Goal: Task Accomplishment & Management: Complete application form

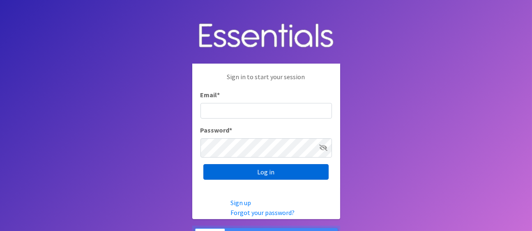
type input "amelia@unitedway-weld.org"
click at [250, 177] on input "Log in" at bounding box center [265, 172] width 125 height 16
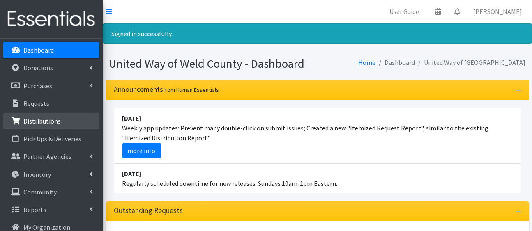
click at [52, 125] on p "Distributions" at bounding box center [41, 121] width 37 height 8
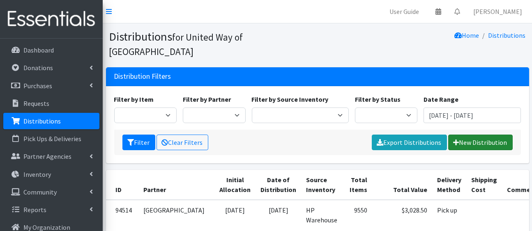
click at [482, 150] on link "New Distribution" at bounding box center [480, 143] width 64 height 16
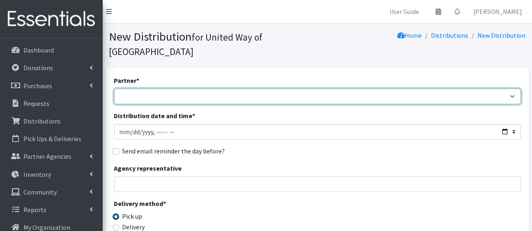
click at [414, 104] on select "Ann K Heiman Elementary Araceli Calderon Arty's Pantry at AIMS Aurora Medina wi…" at bounding box center [317, 97] width 407 height 16
select select "5562"
click at [116, 102] on select "Ann K Heiman Elementary Araceli Calderon Arty's Pantry at AIMS Aurora Medina wi…" at bounding box center [317, 97] width 407 height 16
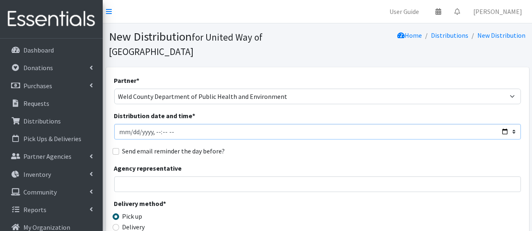
click at [499, 140] on input "Distribution date and time *" at bounding box center [317, 132] width 407 height 16
type input "2025-08-26T23:59"
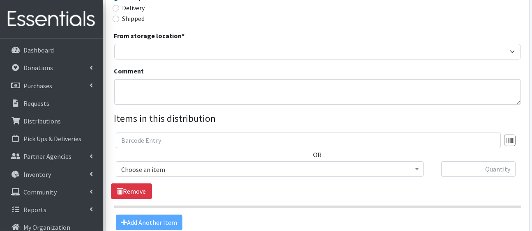
scroll to position [220, 0]
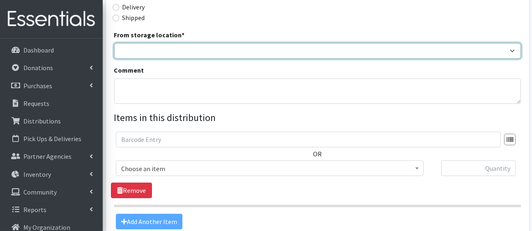
click at [266, 59] on select "HP Warehouse UWWC Downtown office, upstairs" at bounding box center [317, 51] width 407 height 16
select select "436"
click at [116, 59] on select "HP Warehouse UWWC Downtown office, upstairs" at bounding box center [317, 51] width 407 height 16
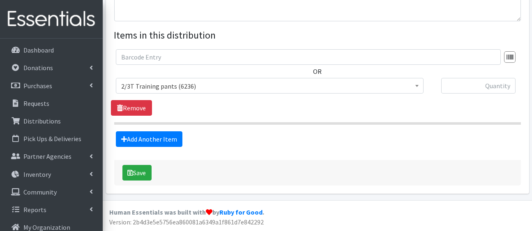
scroll to position [373, 0]
click at [273, 92] on span "2/3T Training pants (6236)" at bounding box center [269, 85] width 297 height 11
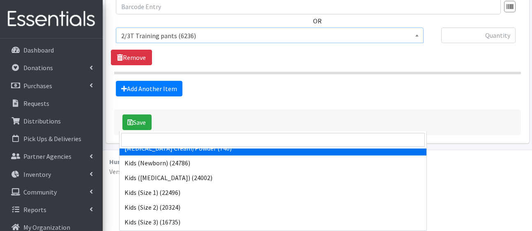
scroll to position [52, 0]
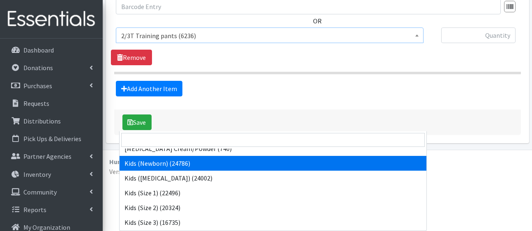
select select "5168"
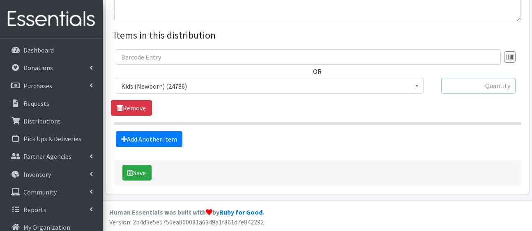
click at [470, 94] on input "text" at bounding box center [478, 86] width 74 height 16
type input "125"
click at [182, 147] on link "Add Another Item" at bounding box center [149, 139] width 67 height 16
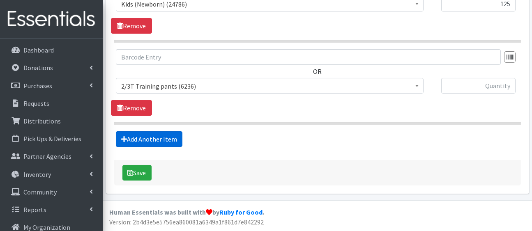
scroll to position [542, 0]
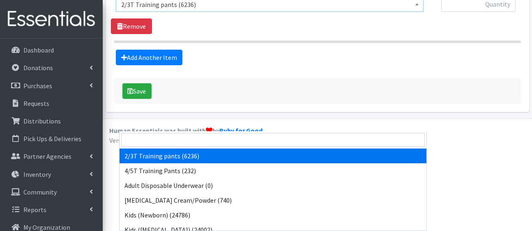
click at [191, 10] on span "2/3T Training pants (6236)" at bounding box center [269, 4] width 297 height 11
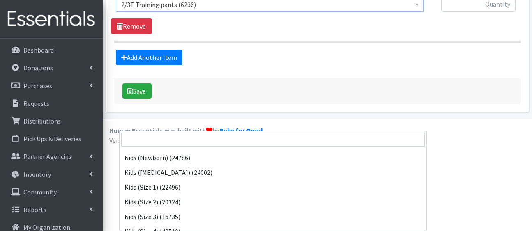
scroll to position [57, 0]
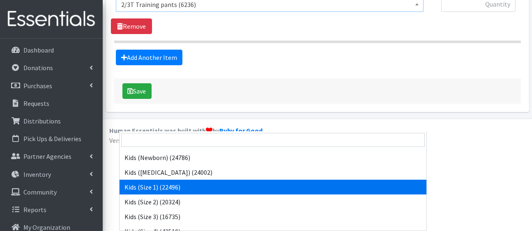
select select "5180"
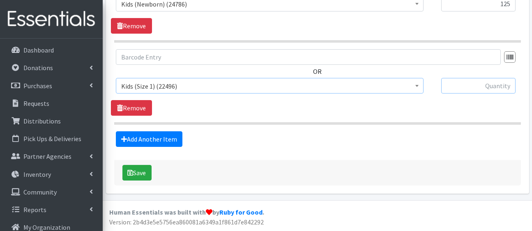
click at [484, 78] on input "text" at bounding box center [478, 86] width 74 height 16
type input "100"
click at [158, 131] on link "Add Another Item" at bounding box center [149, 139] width 67 height 16
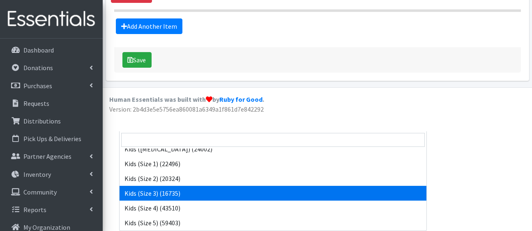
scroll to position [81, 0]
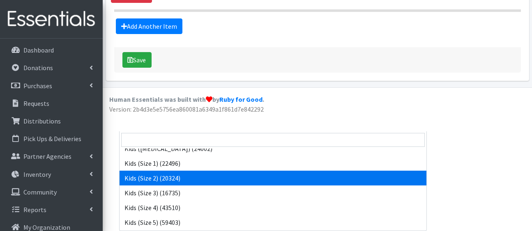
select select "5181"
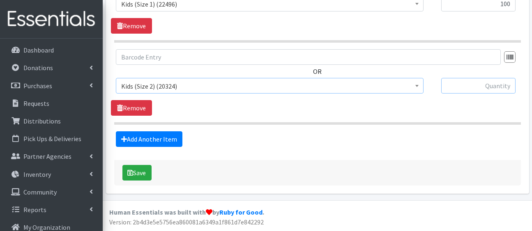
click at [490, 78] on input "text" at bounding box center [478, 86] width 74 height 16
type input "125"
click at [170, 131] on link "Add Another Item" at bounding box center [149, 139] width 67 height 16
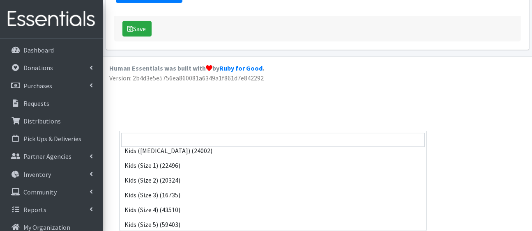
scroll to position [80, 0]
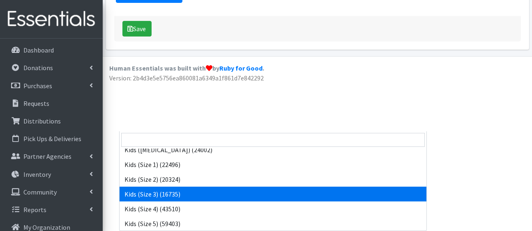
select select "5156"
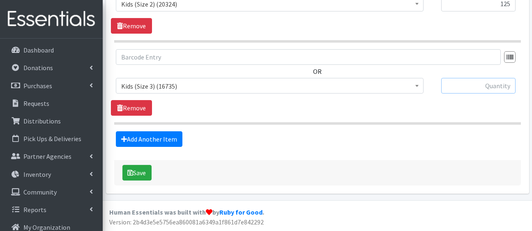
click at [473, 78] on input "text" at bounding box center [478, 86] width 74 height 16
type input "375"
click at [182, 131] on link "Add Another Item" at bounding box center [149, 139] width 67 height 16
click at [209, 78] on span "2/3T Training pants (6236)" at bounding box center [270, 86] width 308 height 16
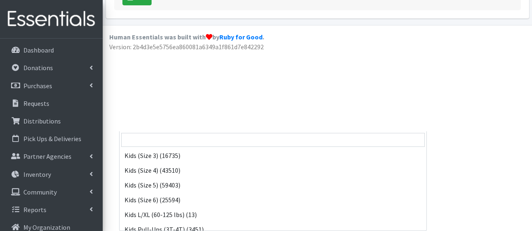
scroll to position [119, 0]
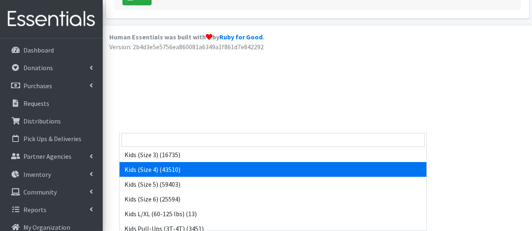
select select "5157"
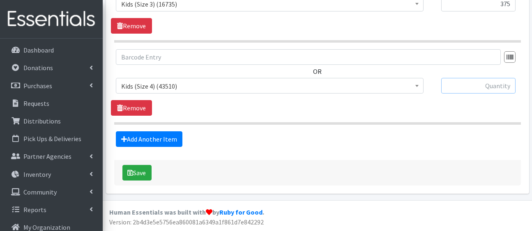
click at [490, 78] on input "text" at bounding box center [478, 86] width 74 height 16
type input "175"
click at [182, 131] on link "Add Another Item" at bounding box center [149, 139] width 67 height 16
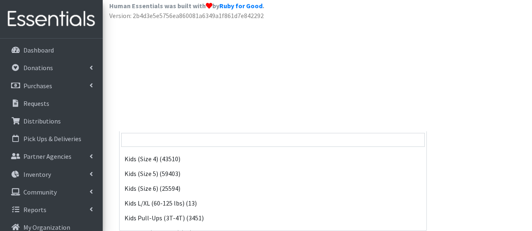
scroll to position [133, 0]
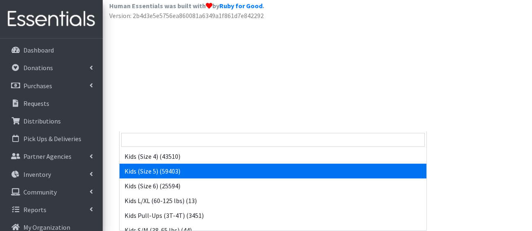
select select "5159"
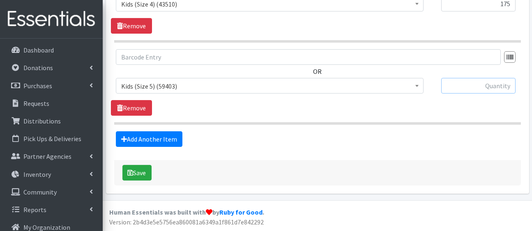
click at [459, 78] on input "text" at bounding box center [478, 86] width 74 height 16
type input "325"
click at [156, 131] on link "Add Another Item" at bounding box center [149, 139] width 67 height 16
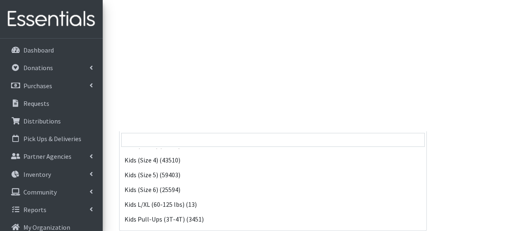
scroll to position [144, 0]
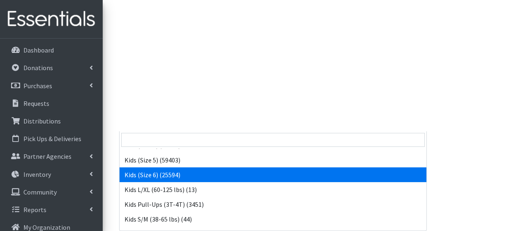
select select "5160"
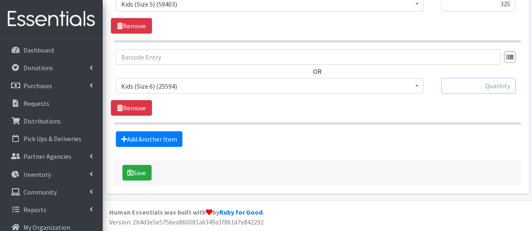
click at [470, 78] on input "text" at bounding box center [478, 86] width 74 height 16
type input "425"
click at [182, 131] on link "Add Another Item" at bounding box center [149, 139] width 67 height 16
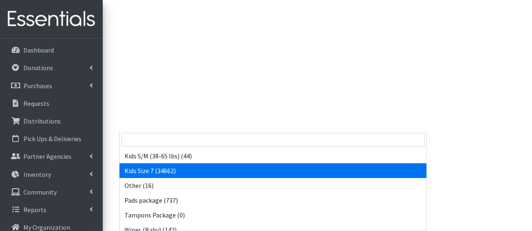
scroll to position [209, 0]
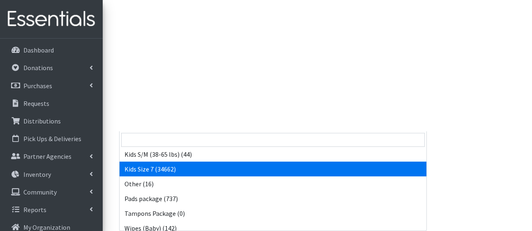
select select "5432"
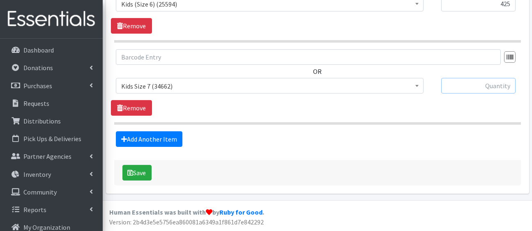
click at [495, 78] on input "text" at bounding box center [478, 86] width 74 height 16
type input "625"
click at [180, 131] on link "Add Another Item" at bounding box center [149, 139] width 67 height 16
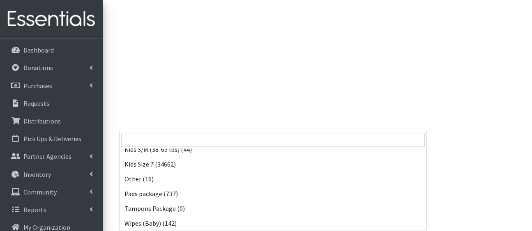
scroll to position [262, 0]
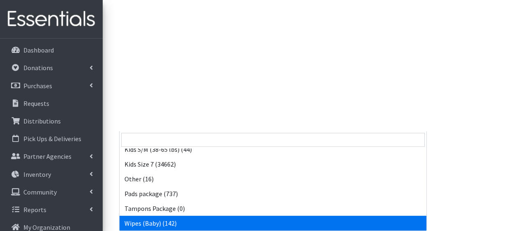
select select "5170"
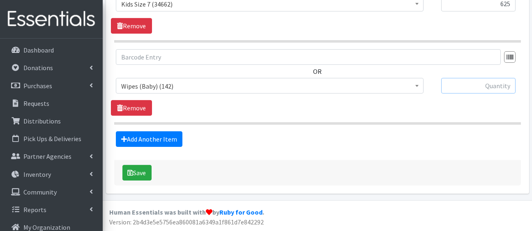
click at [475, 78] on input "text" at bounding box center [478, 86] width 74 height 16
type input "40"
click at [176, 131] on link "Add Another Item" at bounding box center [149, 139] width 67 height 16
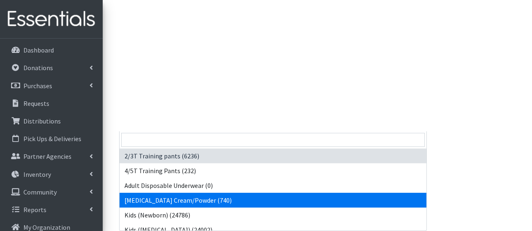
drag, startPoint x: 200, startPoint y: 50, endPoint x: 258, endPoint y: 131, distance: 100.3
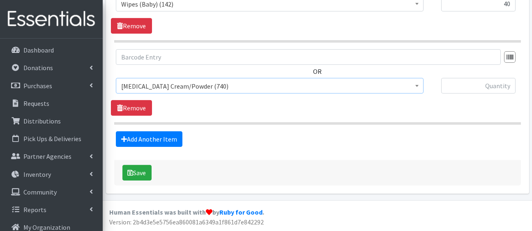
scroll to position [1450, 0]
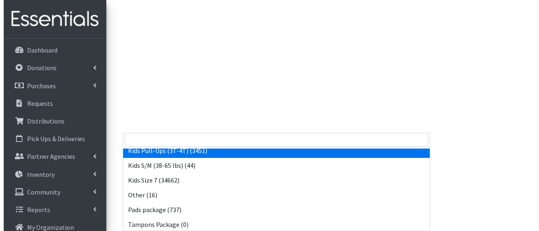
scroll to position [200, 0]
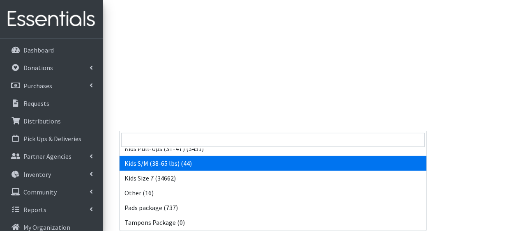
select select "5185"
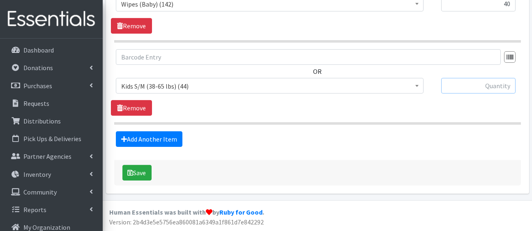
click at [472, 78] on input "text" at bounding box center [478, 86] width 74 height 16
type input "20"
click at [147, 167] on button "Save" at bounding box center [136, 173] width 29 height 16
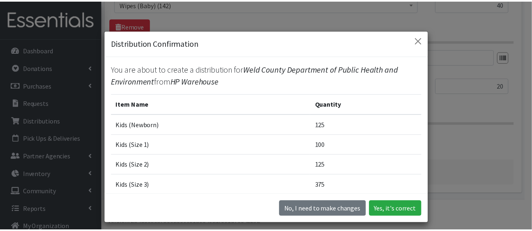
scroll to position [231, 0]
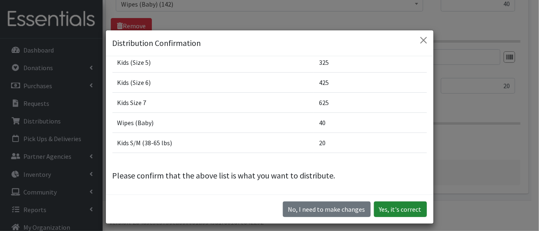
click at [391, 217] on button "Yes, it's correct" at bounding box center [400, 210] width 53 height 16
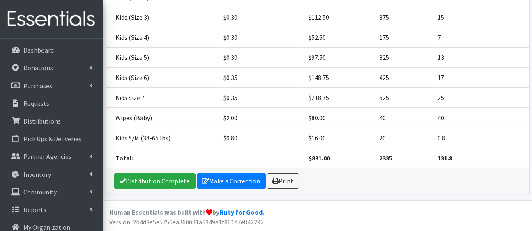
scroll to position [384, 0]
click at [181, 175] on link "Distribution Complete" at bounding box center [154, 181] width 81 height 16
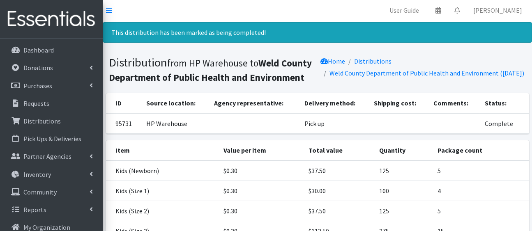
scroll to position [0, 0]
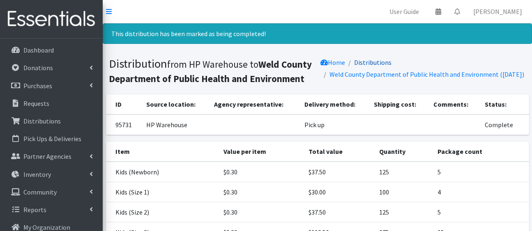
click at [387, 67] on link "Distributions" at bounding box center [372, 62] width 37 height 8
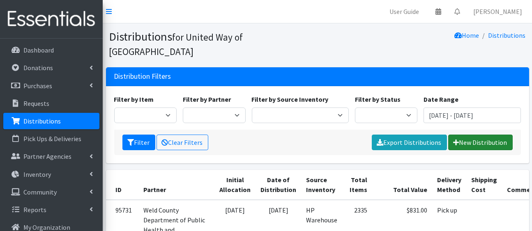
click at [454, 150] on link "New Distribution" at bounding box center [480, 143] width 64 height 16
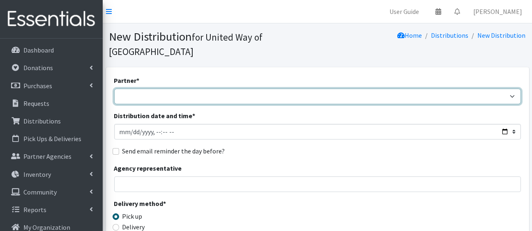
click at [355, 104] on select "[PERSON_NAME][GEOGRAPHIC_DATA] [GEOGRAPHIC_DATA][PERSON_NAME] Arty's Pantry at …" at bounding box center [317, 97] width 407 height 16
select select "2673"
click at [116, 102] on select "[PERSON_NAME][GEOGRAPHIC_DATA] [GEOGRAPHIC_DATA][PERSON_NAME] Arty's Pantry at …" at bounding box center [317, 97] width 407 height 16
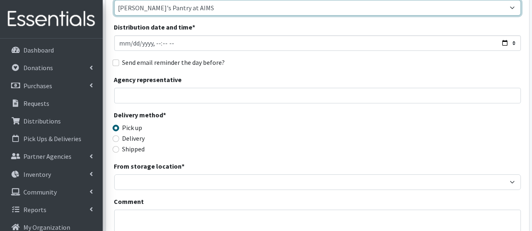
scroll to position [90, 0]
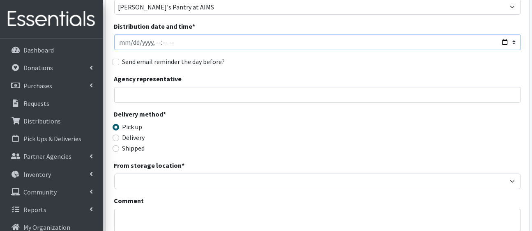
click at [499, 50] on input "Distribution date and time *" at bounding box center [317, 42] width 407 height 16
type input "2025-08-21T23:59"
click at [326, 101] on div "Partner * Ann K Heiman Elementary Araceli Calderon Arty's Pantry at AIMS Aurora…" at bounding box center [317, 173] width 407 height 374
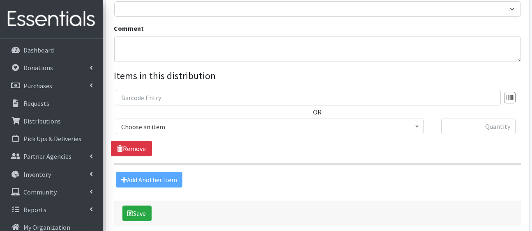
scroll to position [267, 0]
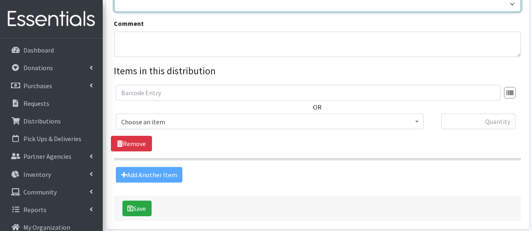
drag, startPoint x: 303, startPoint y: 60, endPoint x: 301, endPoint y: 90, distance: 30.0
select select "436"
click at [116, 12] on select "HP Warehouse UWWC Downtown office, upstairs" at bounding box center [317, 4] width 407 height 16
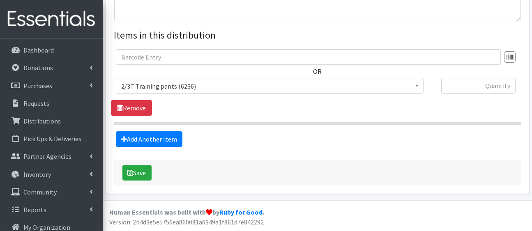
scroll to position [384, 0]
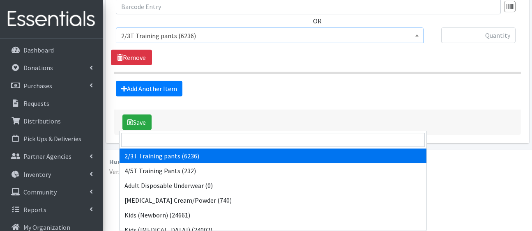
click at [301, 41] on span "2/3T Training pants (6236)" at bounding box center [269, 35] width 297 height 11
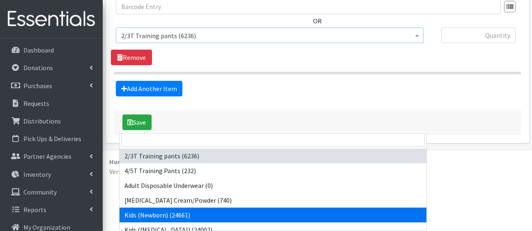
select select "5168"
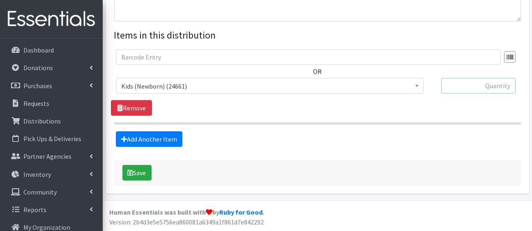
click at [448, 94] on input "text" at bounding box center [478, 86] width 74 height 16
type input "600"
click at [167, 147] on link "Add Another Item" at bounding box center [149, 139] width 67 height 16
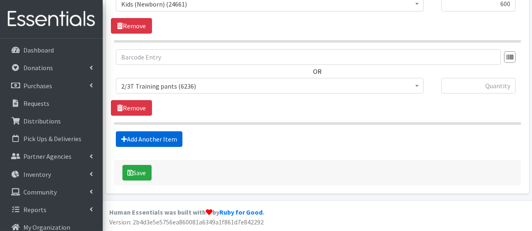
scroll to position [542, 0]
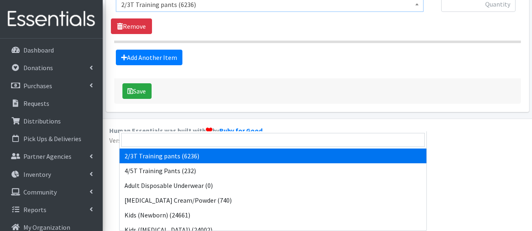
click at [173, 10] on span "2/3T Training pants (6236)" at bounding box center [269, 4] width 297 height 11
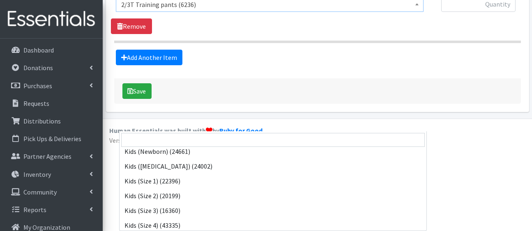
scroll to position [72, 0]
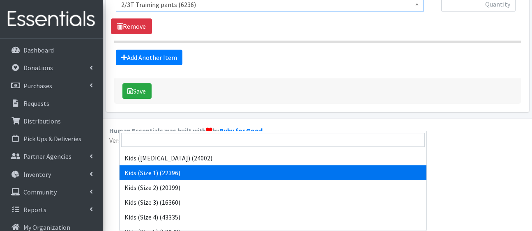
select select "5180"
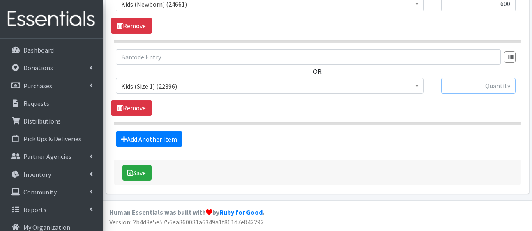
click at [457, 78] on input "text" at bounding box center [478, 86] width 74 height 16
type input "900"
click at [167, 131] on link "Add Another Item" at bounding box center [149, 139] width 67 height 16
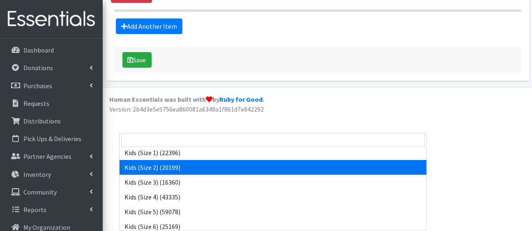
scroll to position [92, 0]
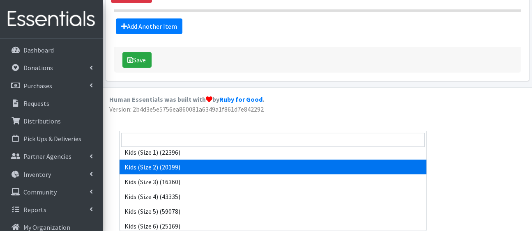
select select "5181"
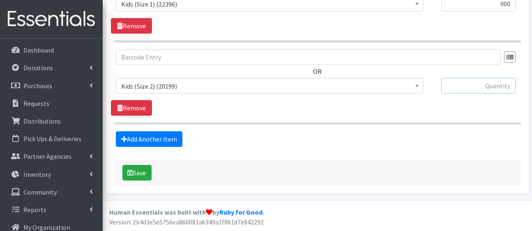
click at [490, 78] on input "text" at bounding box center [478, 86] width 74 height 16
type input "900"
click at [182, 131] on link "Add Another Item" at bounding box center [149, 139] width 67 height 16
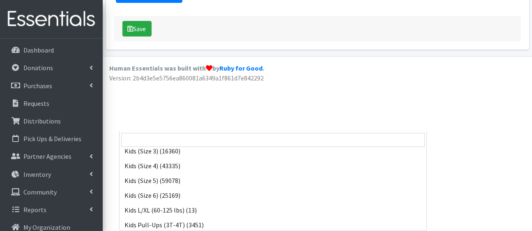
scroll to position [124, 0]
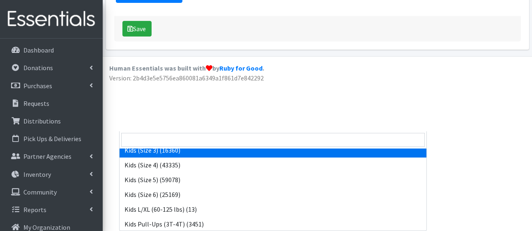
select select "5156"
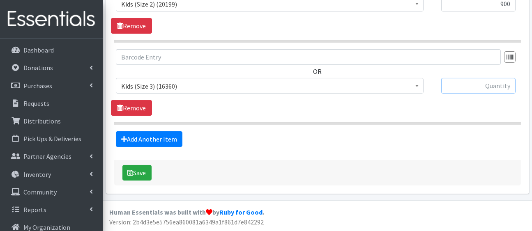
click at [452, 78] on input "text" at bounding box center [478, 86] width 74 height 16
type input "600"
click at [168, 131] on link "Add Another Item" at bounding box center [149, 139] width 67 height 16
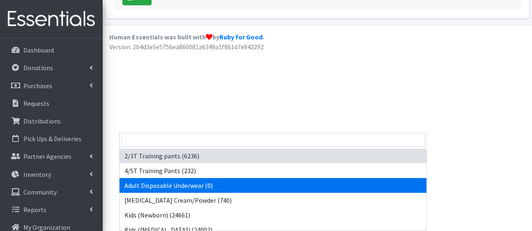
drag, startPoint x: 177, startPoint y: 49, endPoint x: 223, endPoint y: 137, distance: 99.6
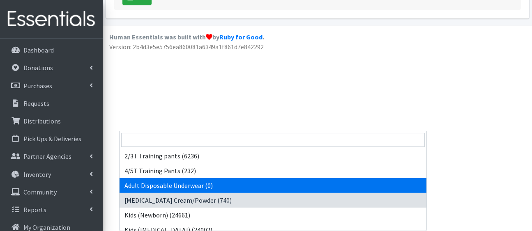
drag, startPoint x: 222, startPoint y: 41, endPoint x: 259, endPoint y: 114, distance: 82.3
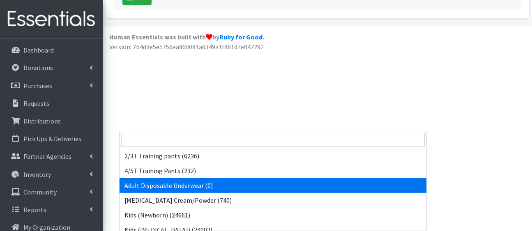
drag, startPoint x: 259, startPoint y: 114, endPoint x: 244, endPoint y: 51, distance: 65.0
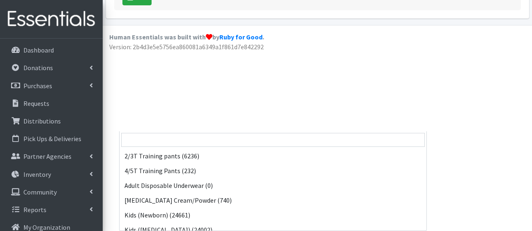
scroll to position [155, 0]
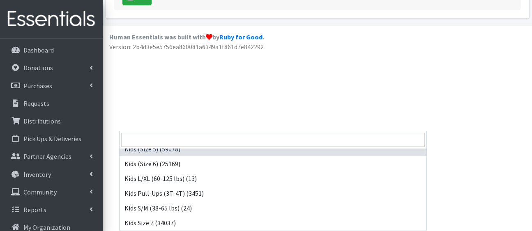
drag, startPoint x: 267, startPoint y: 43, endPoint x: 276, endPoint y: 84, distance: 42.4
select select "5157"
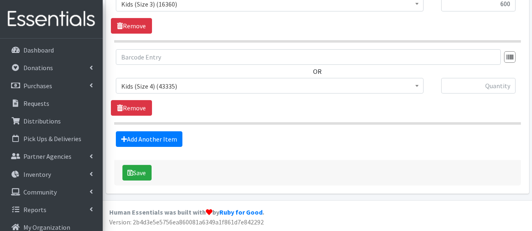
click at [276, 84] on div "OR 2/3T Training pants (6236) 4/5T Training Pants (232) Adult Disposable Underw…" at bounding box center [317, 82] width 413 height 67
click at [456, 78] on input "text" at bounding box center [478, 86] width 74 height 16
type input "1200"
click at [159, 131] on link "Add Another Item" at bounding box center [149, 139] width 67 height 16
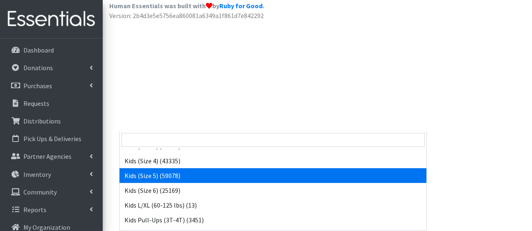
scroll to position [129, 0]
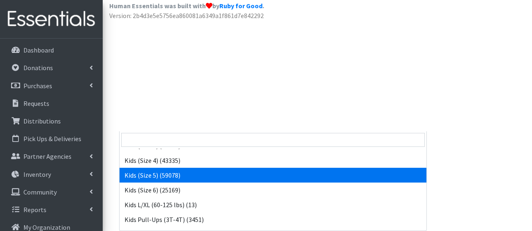
select select "5159"
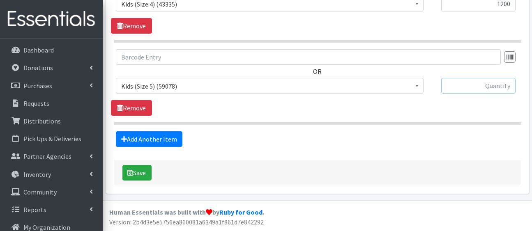
click at [481, 78] on input "text" at bounding box center [478, 86] width 74 height 16
type input "1500"
click at [182, 131] on link "Add Another Item" at bounding box center [149, 139] width 67 height 16
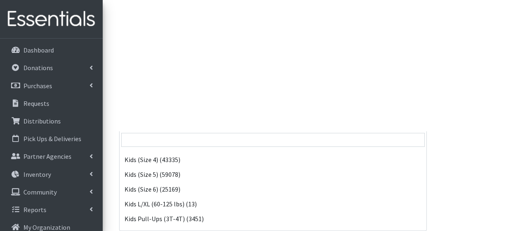
scroll to position [137, 0]
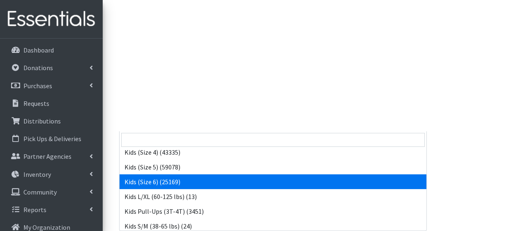
select select "5160"
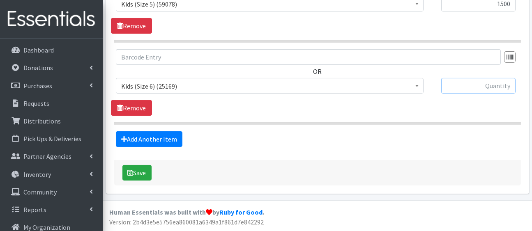
click at [464, 78] on input "text" at bounding box center [478, 86] width 74 height 16
type input "1500"
click at [162, 131] on link "Add Another Item" at bounding box center [149, 139] width 67 height 16
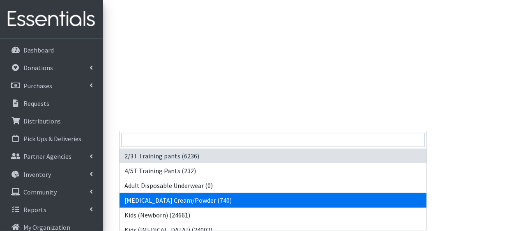
drag, startPoint x: 193, startPoint y: 45, endPoint x: 248, endPoint y: 128, distance: 99.2
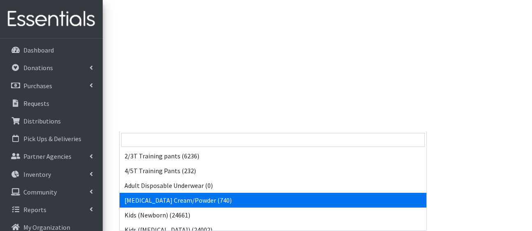
drag, startPoint x: 249, startPoint y: 54, endPoint x: 286, endPoint y: 134, distance: 87.6
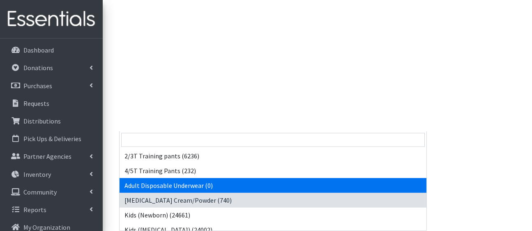
drag, startPoint x: 310, startPoint y: 50, endPoint x: 354, endPoint y: 109, distance: 73.5
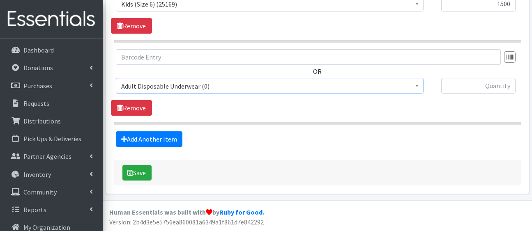
scroll to position [1223, 0]
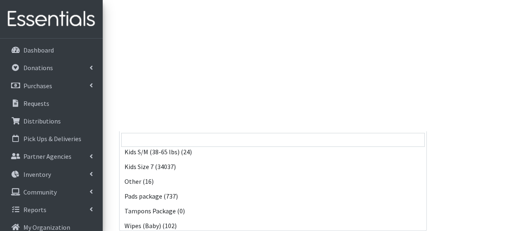
scroll to position [212, 0]
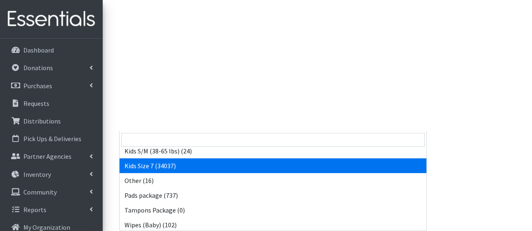
select select "5432"
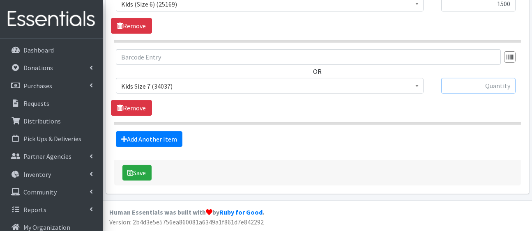
click at [494, 78] on input "text" at bounding box center [478, 86] width 74 height 16
type input "1200"
click at [177, 131] on link "Add Another Item" at bounding box center [149, 139] width 67 height 16
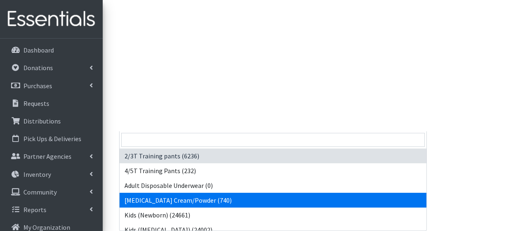
drag, startPoint x: 204, startPoint y: 49, endPoint x: 267, endPoint y: 131, distance: 102.5
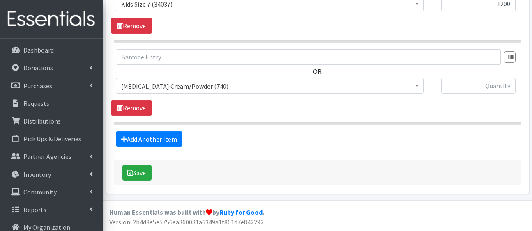
click at [277, 78] on span "2/3T Training pants (6236) 4/5T Training Pants (232) Adult Disposable Underwear…" at bounding box center [277, 89] width 322 height 22
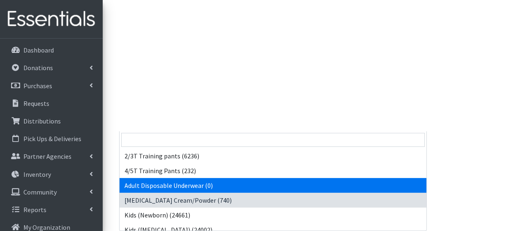
drag, startPoint x: 274, startPoint y: 46, endPoint x: 321, endPoint y: 124, distance: 91.0
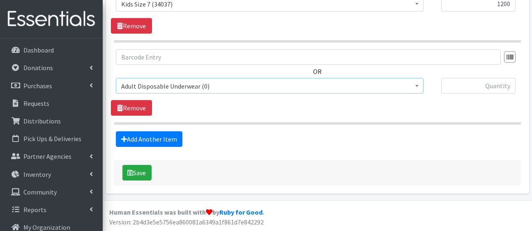
click at [385, 78] on span "Adult Disposable Underwear (0)" at bounding box center [270, 86] width 308 height 16
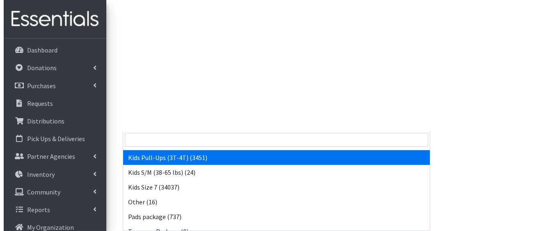
scroll to position [262, 0]
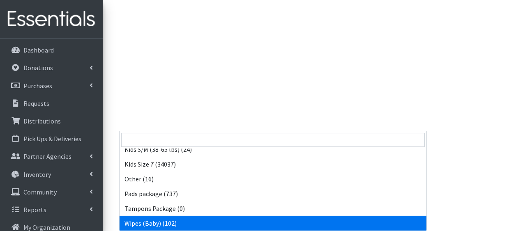
select select "5170"
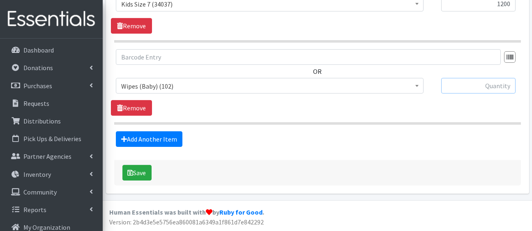
click at [492, 78] on input "text" at bounding box center [478, 86] width 74 height 16
type input "96"
click at [149, 165] on button "Save" at bounding box center [136, 173] width 29 height 16
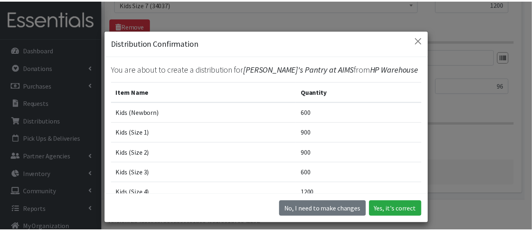
scroll to position [206, 0]
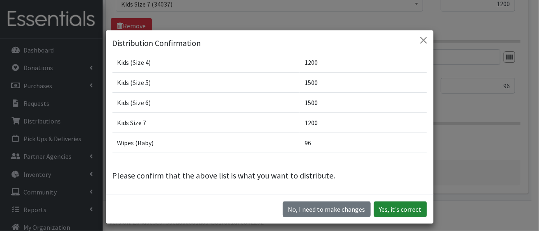
click at [396, 217] on button "Yes, it's correct" at bounding box center [400, 210] width 53 height 16
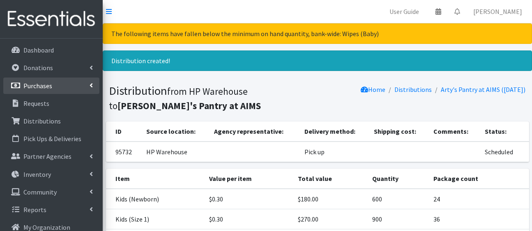
click at [52, 90] on p "Purchases" at bounding box center [37, 86] width 29 height 8
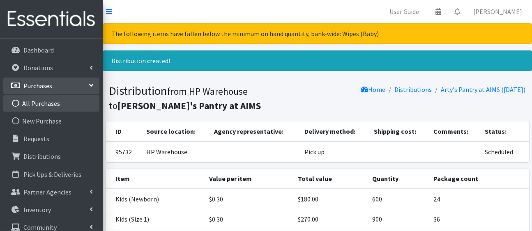
click at [47, 112] on link "All Purchases" at bounding box center [51, 103] width 96 height 16
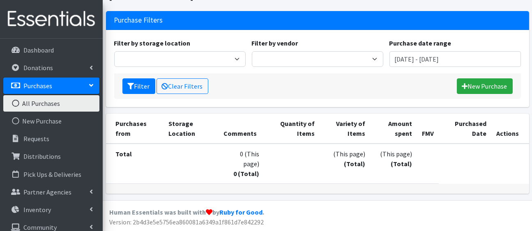
scroll to position [63, 0]
click at [423, 67] on input "June 28, 2025 - September 28, 2025" at bounding box center [454, 59] width 131 height 16
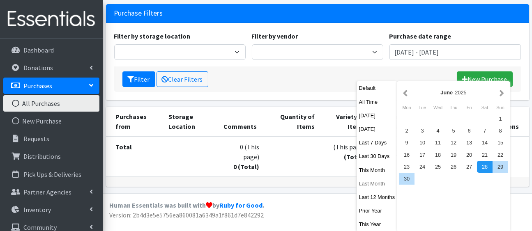
click at [374, 190] on button "Last Month" at bounding box center [377, 184] width 40 height 12
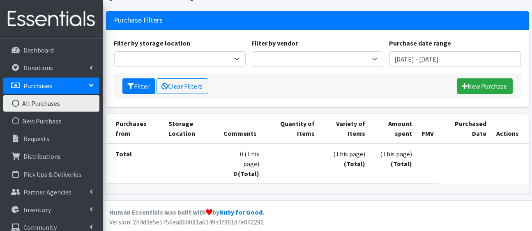
scroll to position [111, 0]
click at [410, 51] on input "July 1, 2025 - July 31, 2025" at bounding box center [454, 59] width 131 height 16
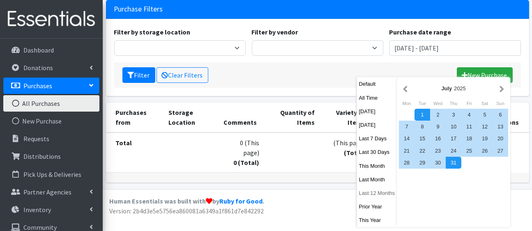
click at [378, 187] on button "Last 12 Months" at bounding box center [377, 193] width 40 height 12
type input "[DATE] - [DATE]"
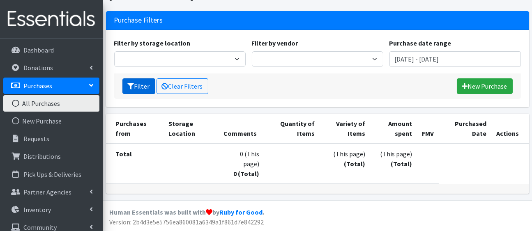
click at [142, 78] on button "Filter" at bounding box center [138, 86] width 33 height 16
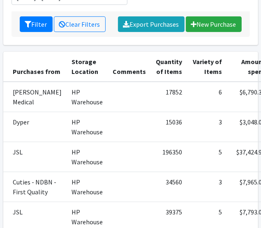
scroll to position [154, 0]
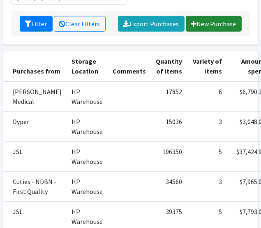
click at [200, 32] on link "New Purchase" at bounding box center [214, 24] width 56 height 16
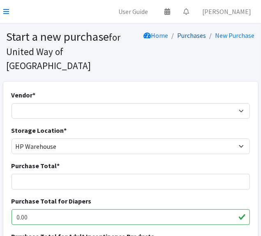
click at [184, 35] on link "Purchases" at bounding box center [191, 35] width 29 height 8
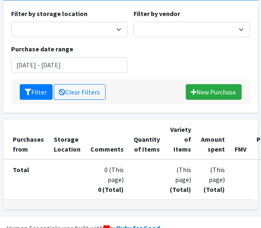
scroll to position [68, 0]
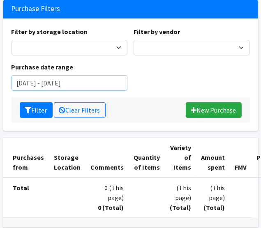
click at [66, 91] on input "[DATE] - [DATE]" at bounding box center [69, 83] width 116 height 16
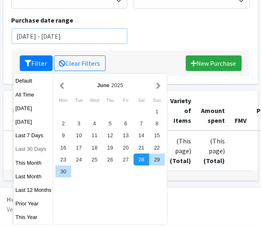
scroll to position [125, 0]
click at [36, 196] on button "Last 12 Months" at bounding box center [34, 190] width 40 height 12
type input "[DATE] - [DATE]"
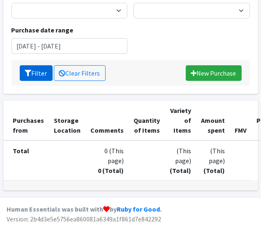
click at [47, 81] on button "Filter" at bounding box center [36, 73] width 33 height 16
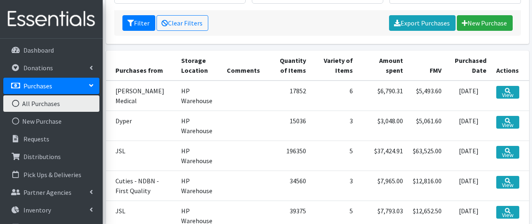
scroll to position [119, 0]
click at [260, 31] on link "New Purchase" at bounding box center [485, 23] width 56 height 16
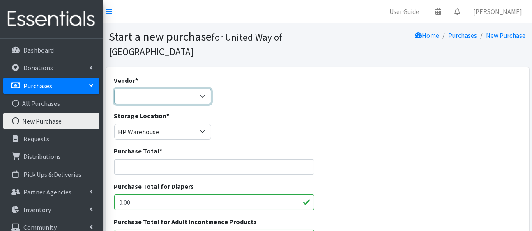
click at [208, 104] on select "Amazon Cuties - NDBN - First Quality Dyper First Book JSL McKesson Medical Medl…" at bounding box center [162, 97] width 97 height 16
select select "409"
click at [116, 102] on select "Amazon Cuties - NDBN - First Quality Dyper First Book JSL McKesson Medical Medl…" at bounding box center [162, 97] width 97 height 16
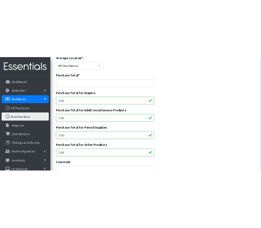
scroll to position [128, 0]
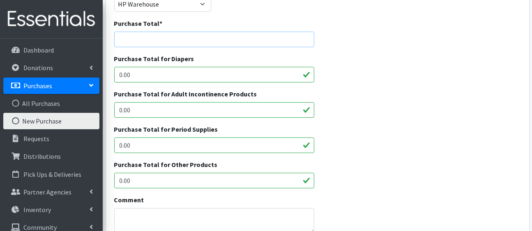
click at [210, 47] on input "Purchase Total *" at bounding box center [214, 40] width 200 height 16
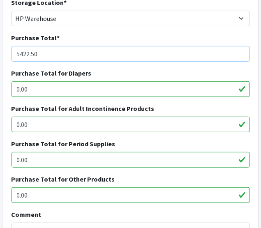
type input "5422.50"
click at [91, 97] on input "0.00" at bounding box center [130, 89] width 238 height 16
type input "0"
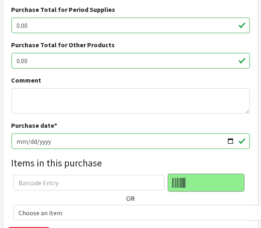
scroll to position [263, 0]
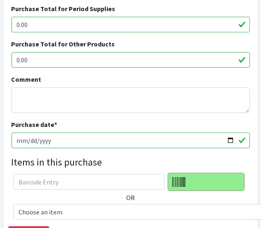
type input "1912.50"
click at [56, 68] on input "0.00" at bounding box center [130, 60] width 238 height 16
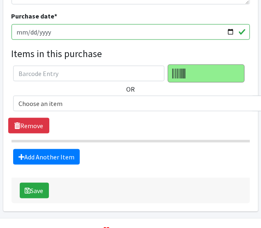
scroll to position [372, 0]
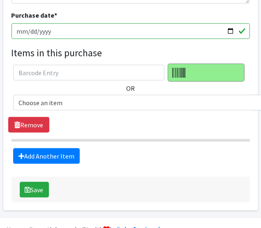
type input "3510.00"
click at [223, 39] on input "2025-08-28" at bounding box center [130, 31] width 238 height 16
click at [226, 39] on input "2025-06-03" at bounding box center [130, 31] width 238 height 16
type input "[DATE]"
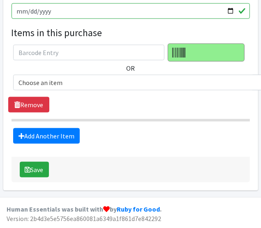
scroll to position [475, 0]
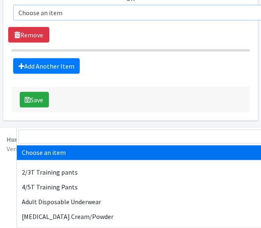
click at [142, 18] on span "Choose an item" at bounding box center [166, 12] width 297 height 11
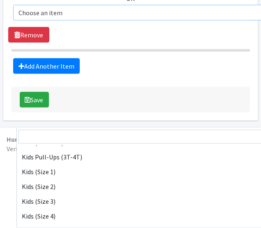
scroll to position [285, 0]
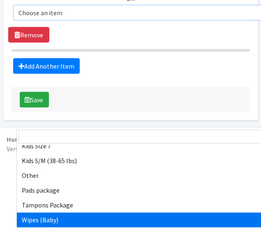
select select "5170"
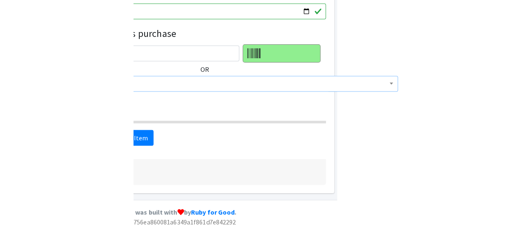
scroll to position [475, 0]
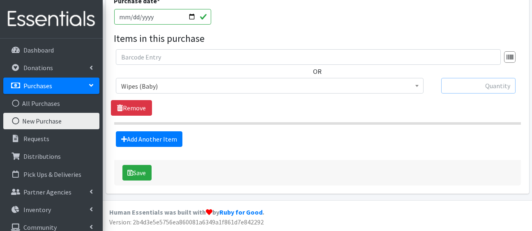
click at [492, 83] on input "text" at bounding box center [478, 86] width 74 height 16
click at [480, 86] on input "text" at bounding box center [478, 86] width 74 height 16
type input "2160"
click at [157, 147] on link "Add Another Item" at bounding box center [149, 139] width 67 height 16
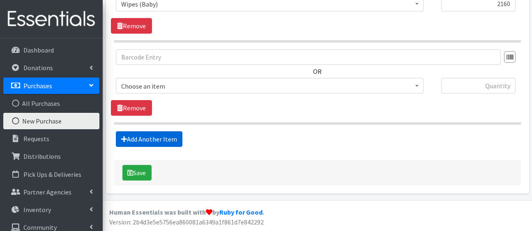
scroll to position [629, 0]
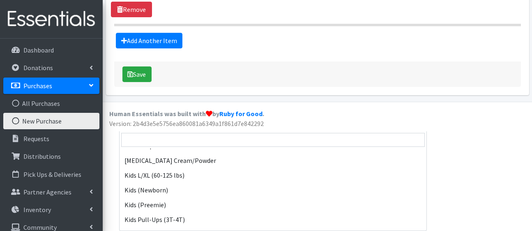
scroll to position [67, 0]
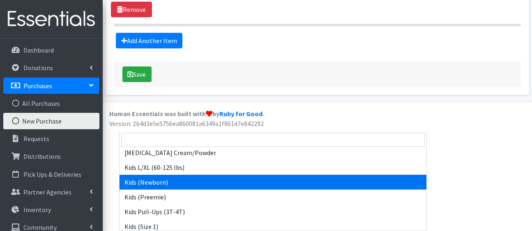
select select "5168"
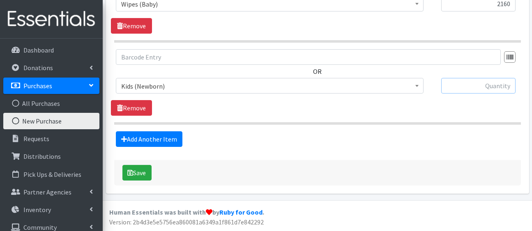
click at [458, 78] on input "text" at bounding box center [478, 86] width 74 height 16
type input "7560"
click at [174, 131] on link "Add Another Item" at bounding box center [149, 139] width 67 height 16
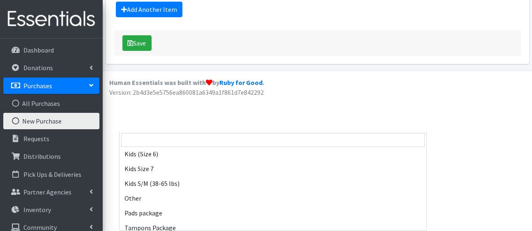
scroll to position [214, 0]
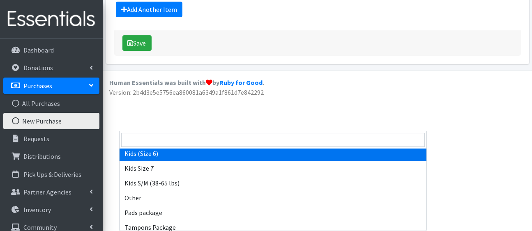
select select "5160"
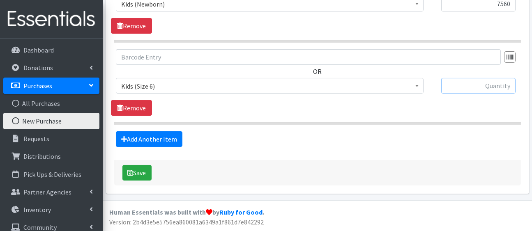
click at [486, 78] on input "text" at bounding box center [478, 86] width 74 height 16
type input "3680"
click at [145, 165] on button "Save" at bounding box center [136, 173] width 29 height 16
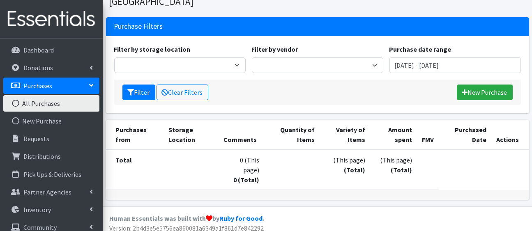
scroll to position [64, 0]
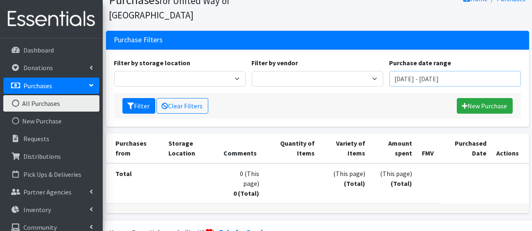
click at [415, 87] on input "[DATE] - [DATE]" at bounding box center [454, 79] width 131 height 16
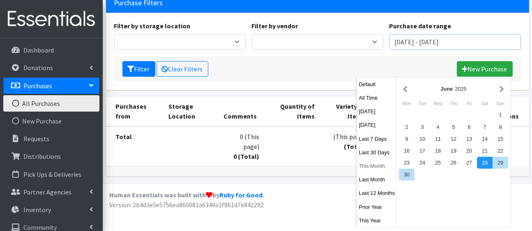
scroll to position [122, 0]
click at [373, 189] on button "Last 12 Months" at bounding box center [377, 193] width 40 height 12
type input "[DATE] - [DATE]"
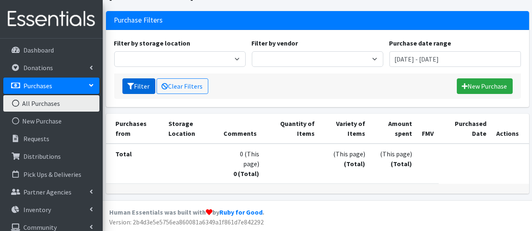
click at [154, 80] on button "Filter" at bounding box center [138, 86] width 33 height 16
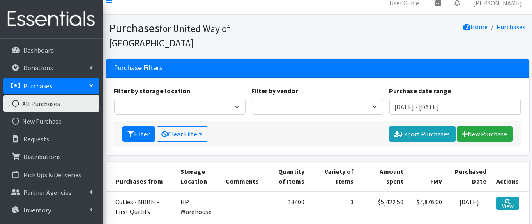
scroll to position [0, 1]
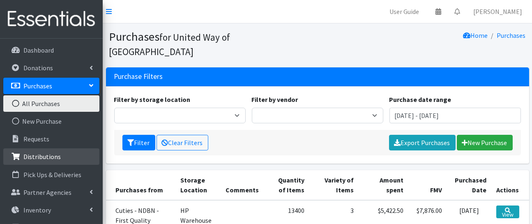
click at [55, 161] on p "Distributions" at bounding box center [41, 156] width 37 height 8
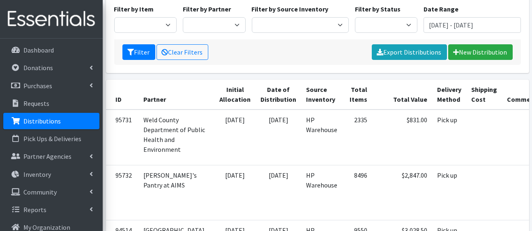
scroll to position [92, 0]
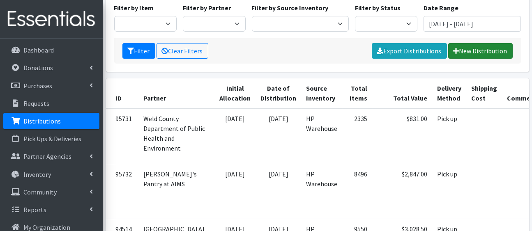
click at [456, 59] on link "New Distribution" at bounding box center [480, 51] width 64 height 16
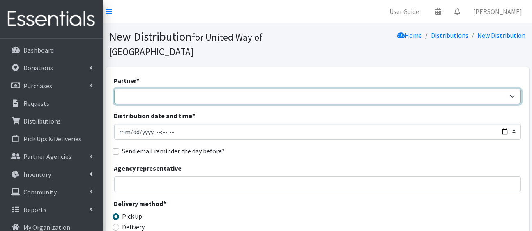
click at [318, 104] on select "[PERSON_NAME][GEOGRAPHIC_DATA] [GEOGRAPHIC_DATA][PERSON_NAME] Arty's Pantry at …" at bounding box center [317, 97] width 407 height 16
select select "2353"
click at [116, 102] on select "[PERSON_NAME][GEOGRAPHIC_DATA] [GEOGRAPHIC_DATA][PERSON_NAME] Arty's Pantry at …" at bounding box center [317, 97] width 407 height 16
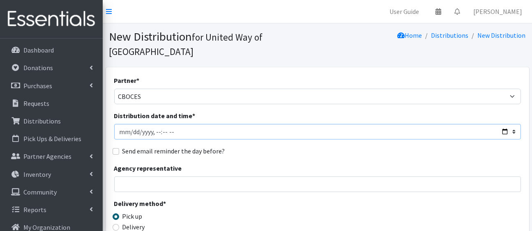
click at [495, 140] on input "Distribution date and time *" at bounding box center [317, 132] width 407 height 16
type input "[DATE]T23:59"
click at [331, 156] on div "Send email reminder the day before?" at bounding box center [317, 151] width 407 height 10
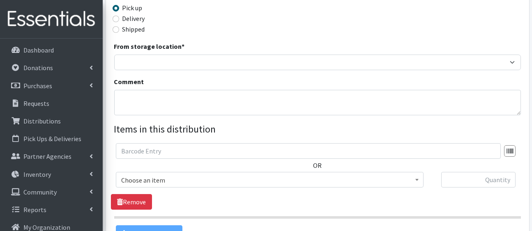
scroll to position [269, 0]
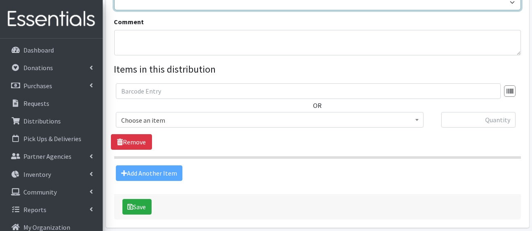
click at [271, 10] on select "HP Warehouse UWWC Downtown office, upstairs" at bounding box center [317, 3] width 407 height 16
select select "436"
click at [116, 10] on select "HP Warehouse UWWC Downtown office, upstairs" at bounding box center [317, 3] width 407 height 16
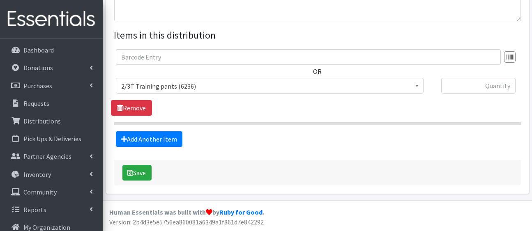
scroll to position [345, 0]
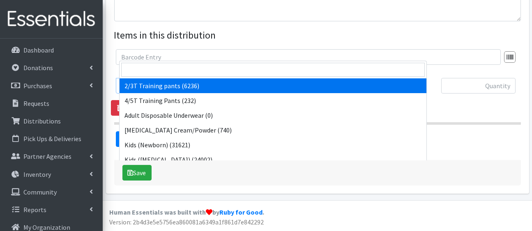
click at [283, 92] on span "2/3T Training pants (6236)" at bounding box center [269, 85] width 297 height 11
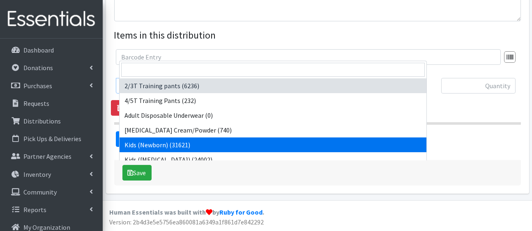
select select "5168"
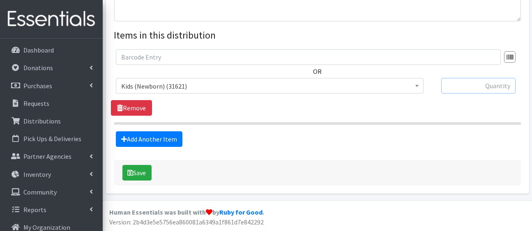
click at [478, 94] on input "text" at bounding box center [478, 86] width 74 height 16
type input "250"
click at [161, 147] on link "Add Another Item" at bounding box center [149, 139] width 67 height 16
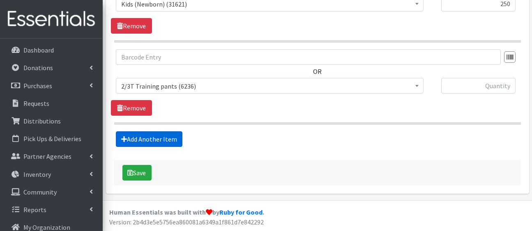
scroll to position [542, 0]
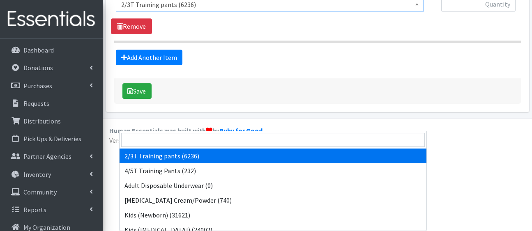
click at [181, 10] on span "2/3T Training pants (6236)" at bounding box center [269, 4] width 297 height 11
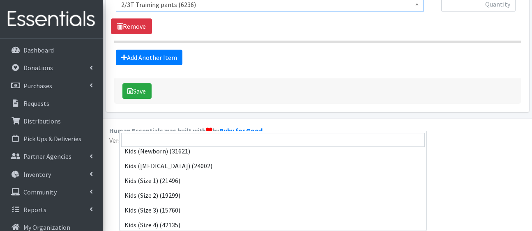
scroll to position [67, 0]
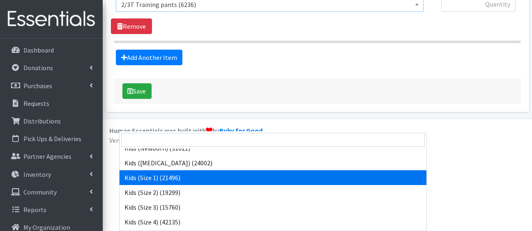
select select "5180"
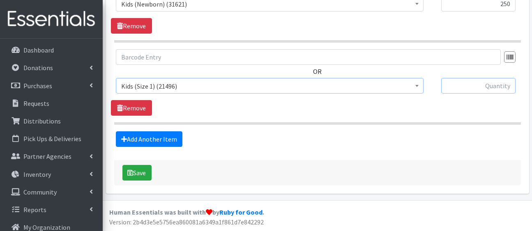
click at [464, 78] on input "text" at bounding box center [478, 86] width 74 height 16
type input "250"
click at [175, 131] on link "Add Another Item" at bounding box center [149, 139] width 67 height 16
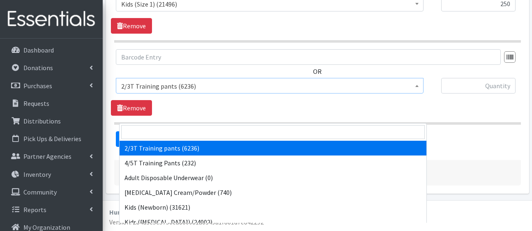
click at [218, 92] on span "2/3T Training pants (6236)" at bounding box center [269, 85] width 297 height 11
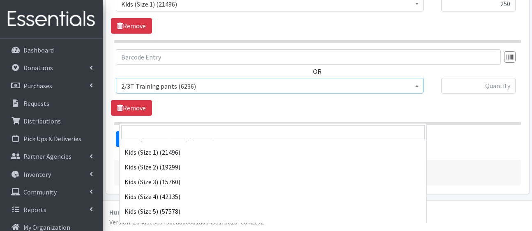
scroll to position [84, 0]
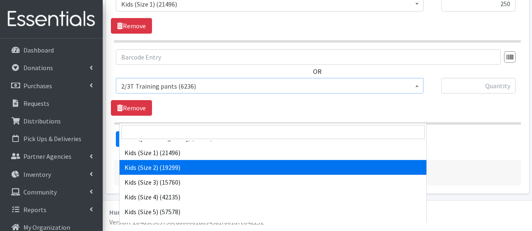
select select "5181"
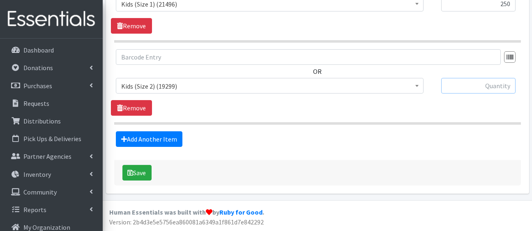
click at [477, 94] on input "text" at bounding box center [478, 86] width 74 height 16
type input "250"
click at [168, 147] on link "Add Another Item" at bounding box center [149, 139] width 67 height 16
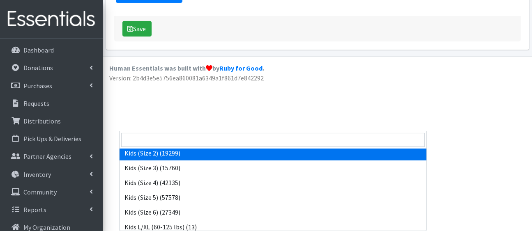
scroll to position [108, 0]
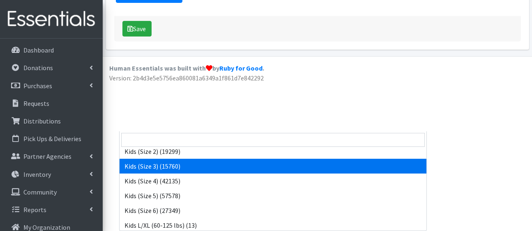
select select "5156"
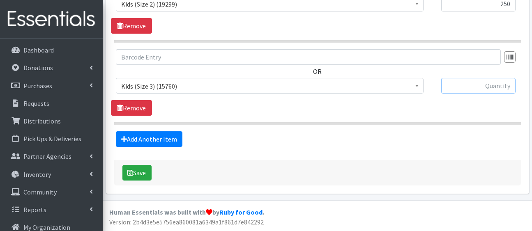
click at [480, 78] on input "text" at bounding box center [478, 86] width 74 height 16
type input "250"
click at [169, 131] on link "Add Another Item" at bounding box center [149, 139] width 67 height 16
click at [179, 80] on span "2/3T Training pants (6236)" at bounding box center [269, 85] width 297 height 11
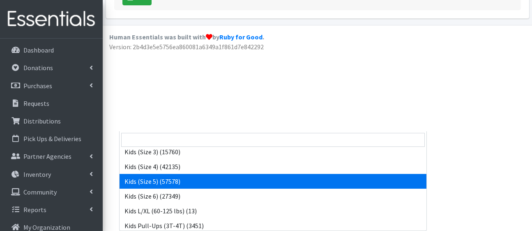
scroll to position [123, 0]
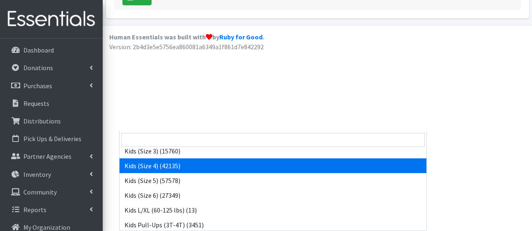
select select "5157"
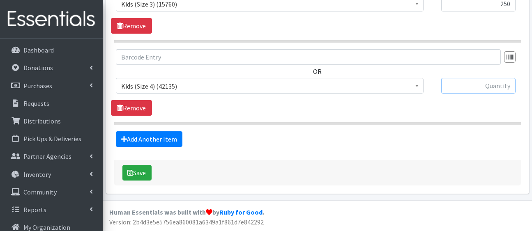
click at [471, 78] on input "text" at bounding box center [478, 86] width 74 height 16
type input "375"
click at [182, 131] on link "Add Another Item" at bounding box center [149, 139] width 67 height 16
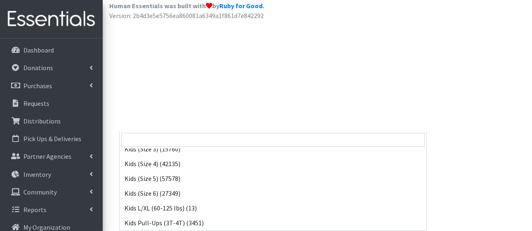
scroll to position [128, 0]
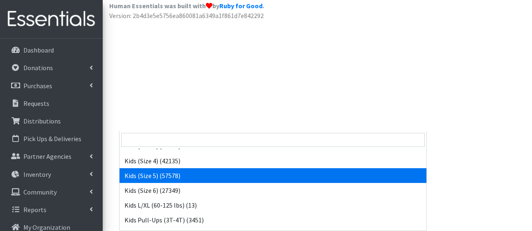
select select "5159"
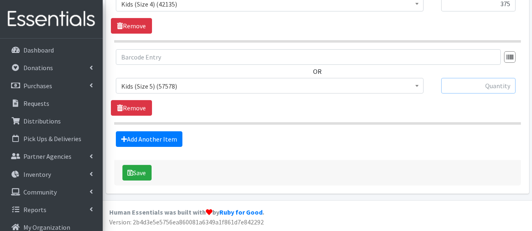
click at [468, 78] on input "text" at bounding box center [478, 86] width 74 height 16
type input "750"
click at [177, 131] on link "Add Another Item" at bounding box center [149, 139] width 67 height 16
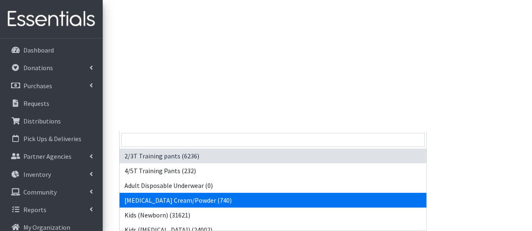
drag, startPoint x: 179, startPoint y: 47, endPoint x: 260, endPoint y: 129, distance: 115.6
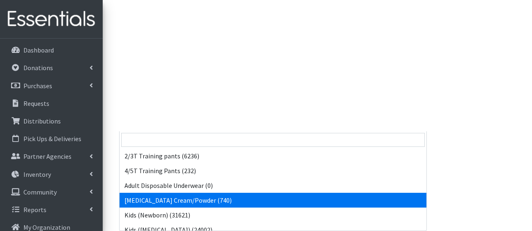
drag, startPoint x: 279, startPoint y: 51, endPoint x: 293, endPoint y: 129, distance: 78.8
drag, startPoint x: 304, startPoint y: 48, endPoint x: 341, endPoint y: 129, distance: 88.8
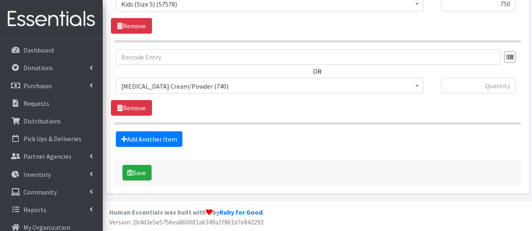
drag, startPoint x: 394, startPoint y: 57, endPoint x: 394, endPoint y: 44, distance: 12.3
click at [394, 78] on span "2/3T Training pants (6236) 4/5T Training Pants (232) Adult Disposable Underwear…" at bounding box center [277, 89] width 322 height 22
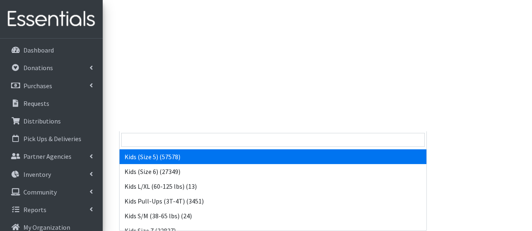
scroll to position [154, 0]
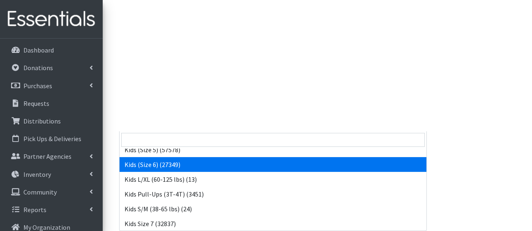
select select "5160"
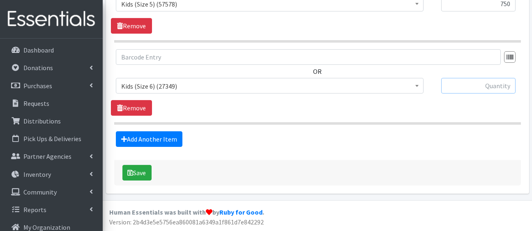
click at [489, 78] on input "text" at bounding box center [478, 86] width 74 height 16
type input "750"
click at [153, 131] on link "Add Another Item" at bounding box center [149, 139] width 67 height 16
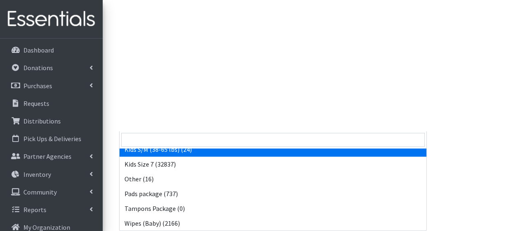
scroll to position [214, 0]
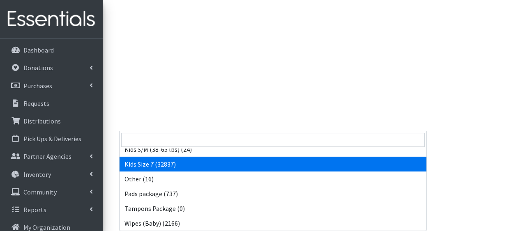
select select "5432"
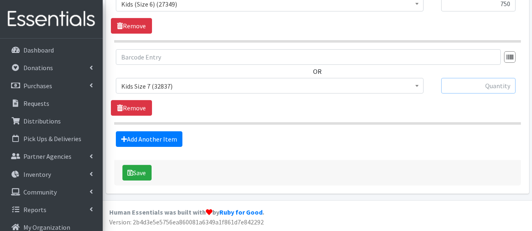
click at [459, 78] on input "text" at bounding box center [478, 86] width 74 height 16
type input "625"
click at [169, 131] on link "Add Another Item" at bounding box center [149, 139] width 67 height 16
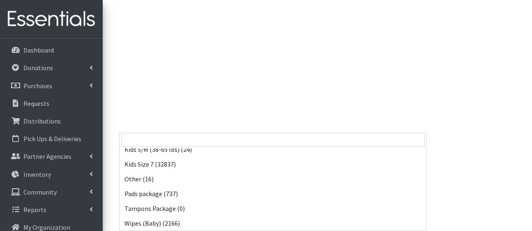
scroll to position [262, 0]
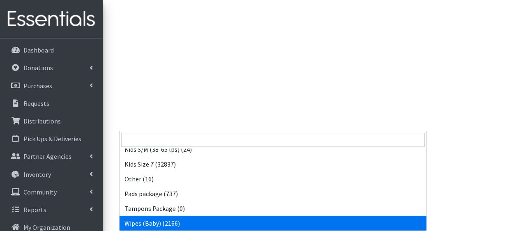
select select "5170"
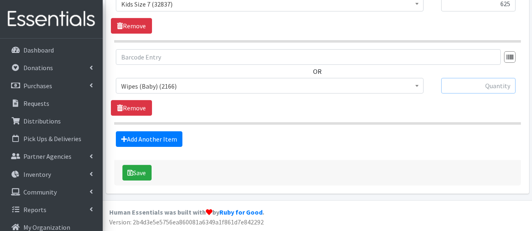
click at [450, 78] on input "text" at bounding box center [478, 86] width 74 height 16
type input "50"
click at [156, 131] on link "Add Another Item" at bounding box center [149, 139] width 67 height 16
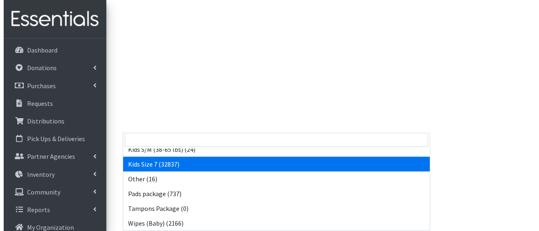
scroll to position [262, 0]
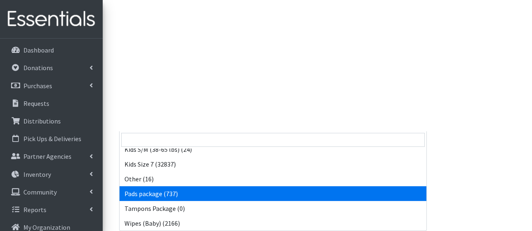
select select "5177"
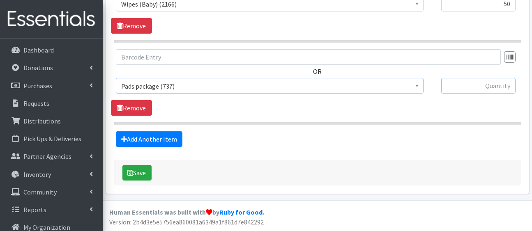
click at [474, 78] on input "text" at bounding box center [478, 86] width 74 height 16
type input "10"
click at [146, 165] on button "Save" at bounding box center [136, 173] width 29 height 16
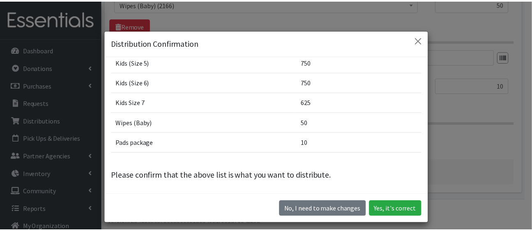
scroll to position [8, 0]
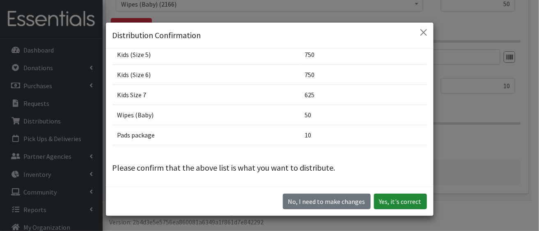
click at [375, 205] on button "Yes, it's correct" at bounding box center [400, 202] width 53 height 16
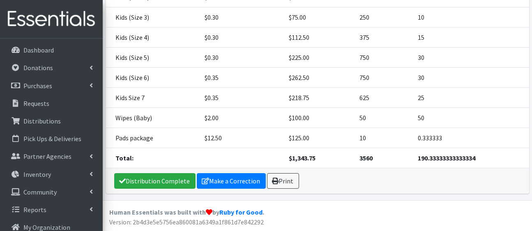
scroll to position [320, 0]
click at [171, 173] on link "Distribution Complete" at bounding box center [154, 181] width 81 height 16
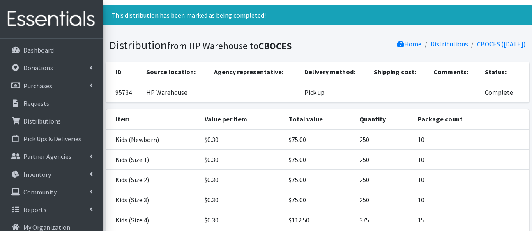
scroll to position [0, 0]
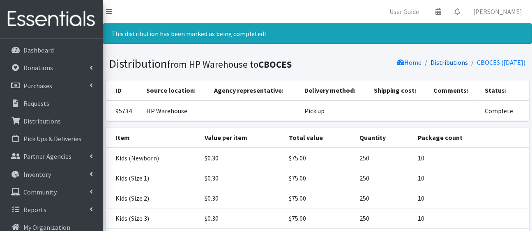
click at [431, 67] on link "Distributions" at bounding box center [449, 62] width 37 height 8
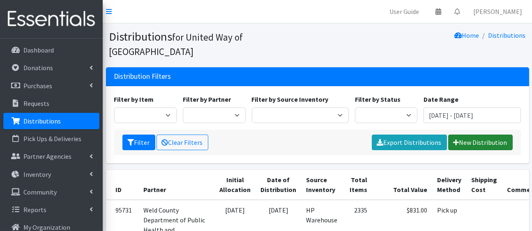
click at [477, 150] on link "New Distribution" at bounding box center [480, 143] width 64 height 16
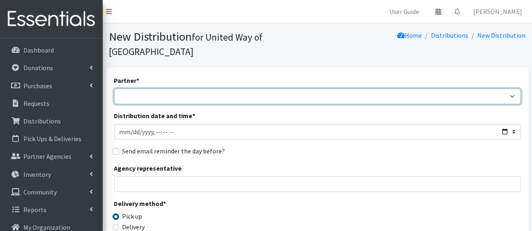
click at [272, 104] on select "Ann K Heiman Elementary Araceli Calderon Arty's Pantry at AIMS Aurora Medina wi…" at bounding box center [317, 97] width 407 height 16
select select "3598"
click at [116, 102] on select "Ann K Heiman Elementary Araceli Calderon Arty's Pantry at AIMS Aurora Medina wi…" at bounding box center [317, 97] width 407 height 16
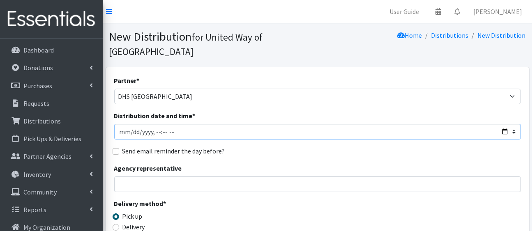
click at [496, 140] on input "Distribution date and time *" at bounding box center [317, 132] width 407 height 16
type input "2025-08-19T23:59"
click at [333, 157] on fieldset "Send email reminder the day before?" at bounding box center [317, 151] width 407 height 11
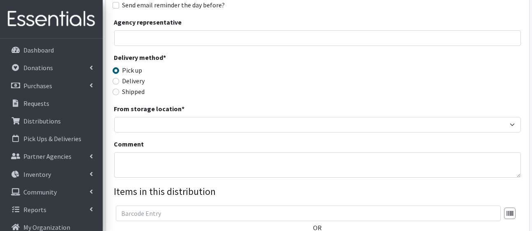
scroll to position [148, 0]
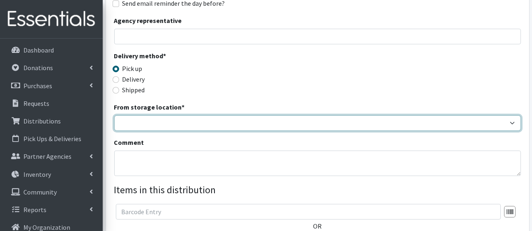
click at [306, 131] on select "HP Warehouse UWWC Downtown office, upstairs" at bounding box center [317, 123] width 407 height 16
select select "436"
click at [116, 131] on select "HP Warehouse UWWC Downtown office, upstairs" at bounding box center [317, 123] width 407 height 16
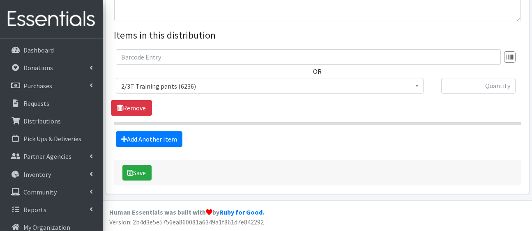
scroll to position [365, 0]
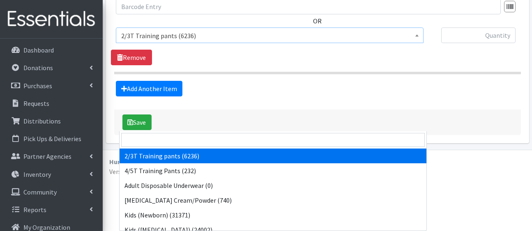
click at [278, 41] on span "2/3T Training pants (6236)" at bounding box center [269, 35] width 297 height 11
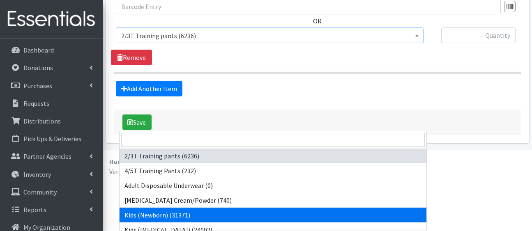
select select "5168"
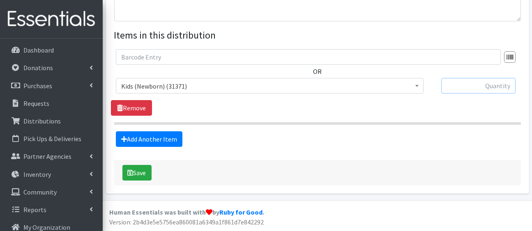
click at [446, 94] on input "text" at bounding box center [478, 86] width 74 height 16
type input "150"
click at [159, 131] on link "Add Another Item" at bounding box center [149, 139] width 67 height 16
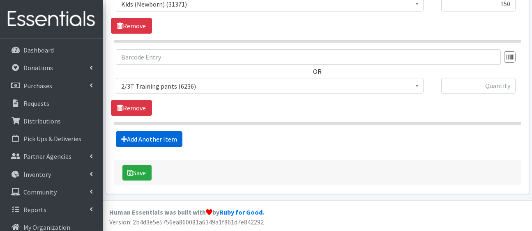
scroll to position [542, 0]
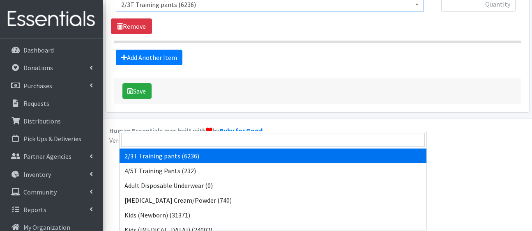
click at [191, 10] on span "2/3T Training pants (6236)" at bounding box center [269, 4] width 297 height 11
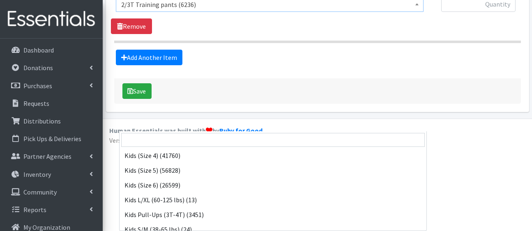
scroll to position [134, 0]
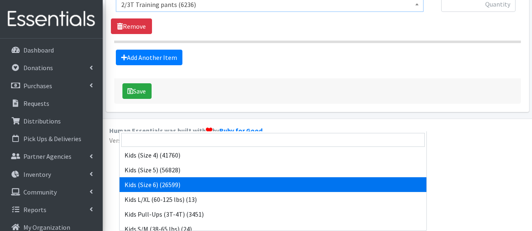
select select "5160"
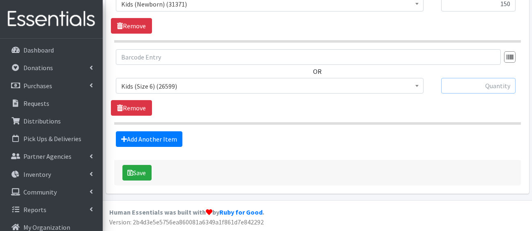
click at [444, 78] on input "text" at bounding box center [478, 86] width 74 height 16
type input "50"
click at [145, 165] on button "Save" at bounding box center [136, 173] width 29 height 16
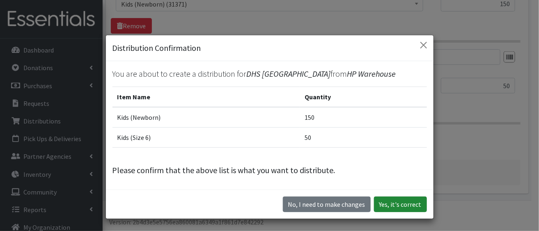
click at [381, 212] on button "Yes, it's correct" at bounding box center [400, 205] width 53 height 16
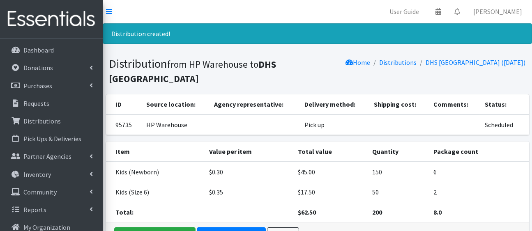
scroll to position [121, 0]
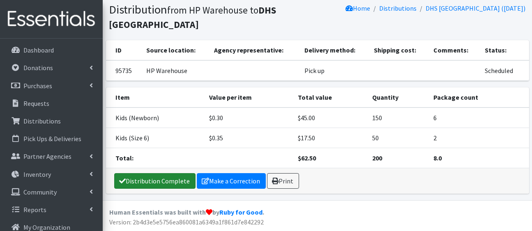
click at [160, 173] on link "Distribution Complete" at bounding box center [154, 181] width 81 height 16
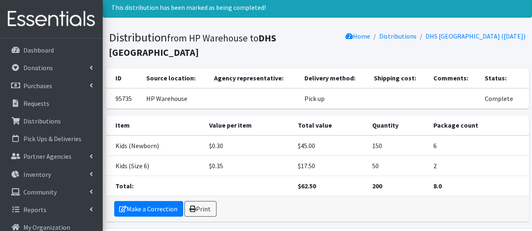
scroll to position [0, 0]
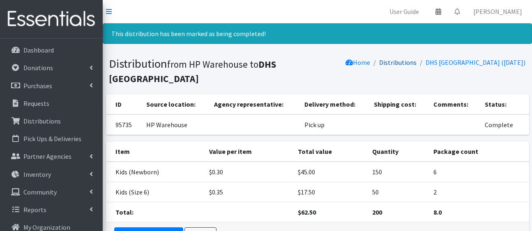
click at [387, 67] on link "Distributions" at bounding box center [397, 62] width 37 height 8
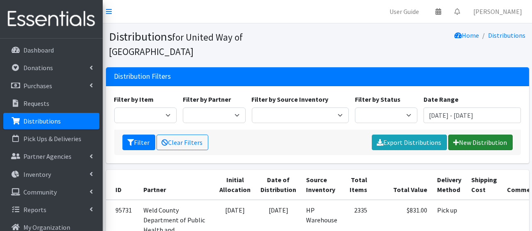
click at [469, 150] on link "New Distribution" at bounding box center [480, 143] width 64 height 16
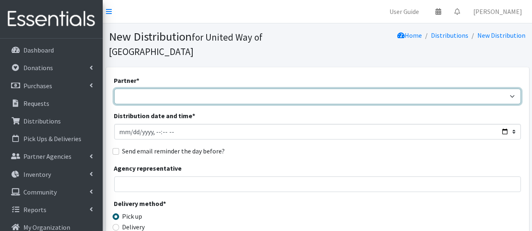
click at [265, 104] on select "Ann K Heiman Elementary Araceli Calderon Arty's Pantry at AIMS Aurora Medina wi…" at bounding box center [317, 97] width 407 height 16
select select "7000"
click at [116, 102] on select "Ann K Heiman Elementary Araceli Calderon Arty's Pantry at AIMS Aurora Medina wi…" at bounding box center [317, 97] width 407 height 16
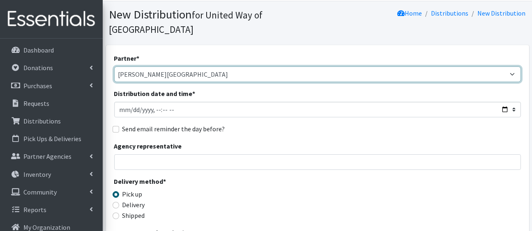
scroll to position [25, 0]
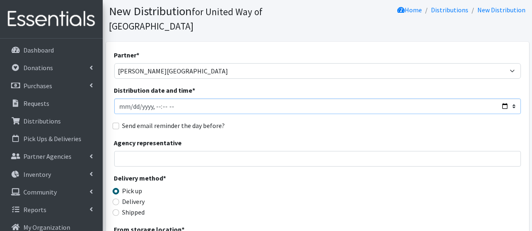
click at [497, 114] on input "Distribution date and time *" at bounding box center [317, 107] width 407 height 16
type input "2025-08-04T23:59"
click at [335, 131] on div "Send email reminder the day before?" at bounding box center [317, 126] width 407 height 10
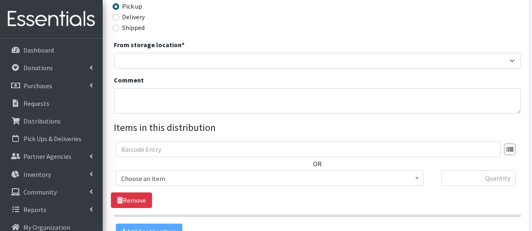
scroll to position [214, 0]
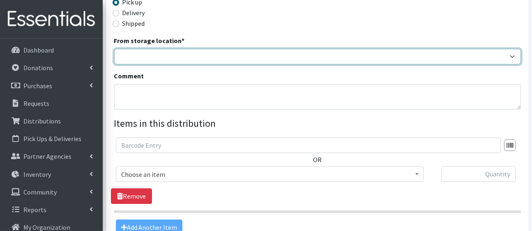
click at [318, 64] on select "HP Warehouse UWWC Downtown office, upstairs" at bounding box center [317, 57] width 407 height 16
select select "436"
click at [116, 64] on select "HP Warehouse UWWC Downtown office, upstairs" at bounding box center [317, 57] width 407 height 16
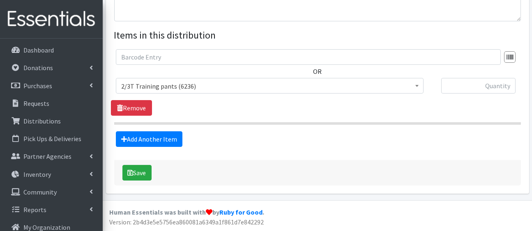
scroll to position [343, 0]
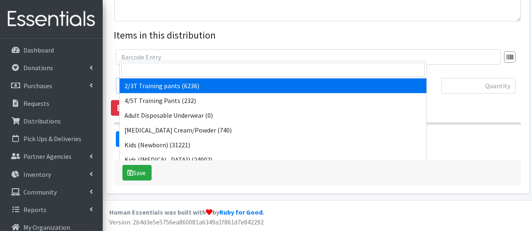
click at [315, 92] on span "2/3T Training pants (6236)" at bounding box center [269, 85] width 297 height 11
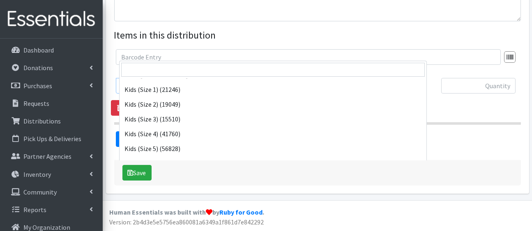
scroll to position [86, 0]
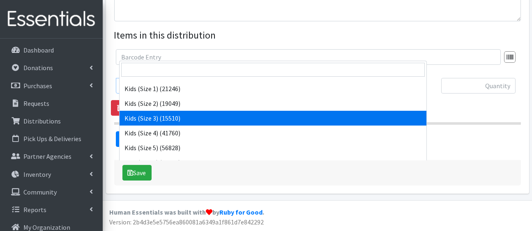
select select "5156"
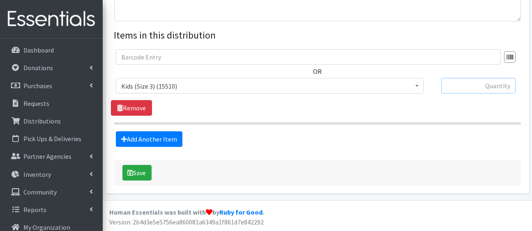
click at [487, 94] on input "text" at bounding box center [478, 86] width 74 height 16
type input "150"
click at [171, 147] on link "Add Another Item" at bounding box center [149, 139] width 67 height 16
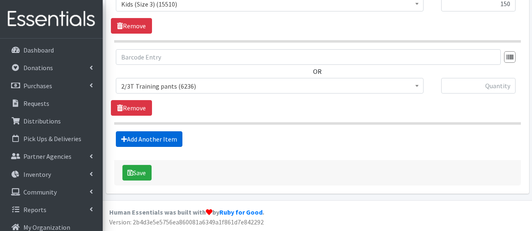
scroll to position [542, 0]
click at [183, 80] on span "2/3T Training pants (6236)" at bounding box center [269, 85] width 297 height 11
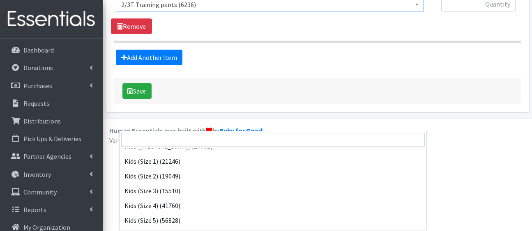
scroll to position [94, 0]
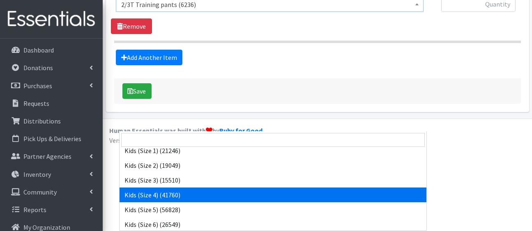
select select "5157"
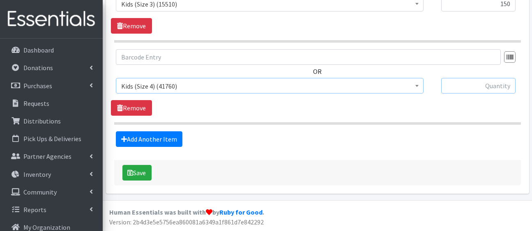
click at [448, 78] on input "text" at bounding box center [478, 86] width 74 height 16
type input "150"
click at [167, 131] on link "Add Another Item" at bounding box center [149, 139] width 67 height 16
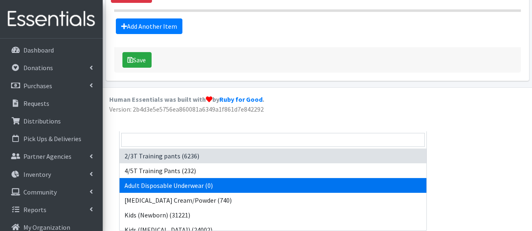
drag, startPoint x: 178, startPoint y: 47, endPoint x: 228, endPoint y: 122, distance: 90.1
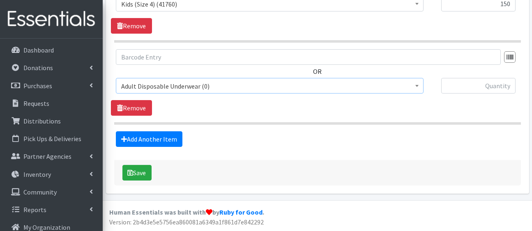
scroll to position [657, 0]
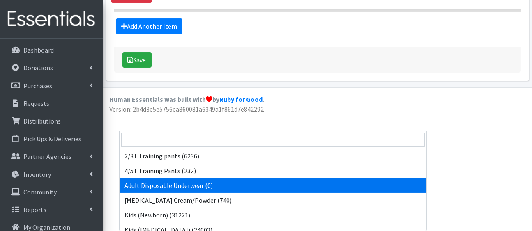
drag, startPoint x: 245, startPoint y: 48, endPoint x: 292, endPoint y: 119, distance: 84.7
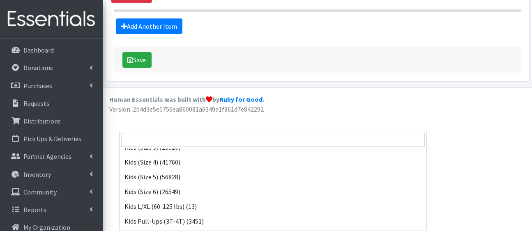
scroll to position [128, 0]
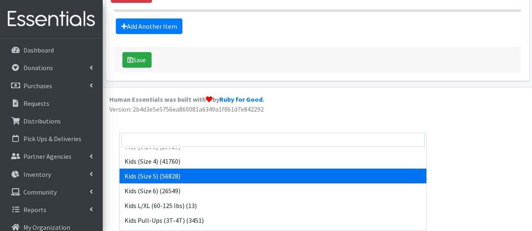
select select "5159"
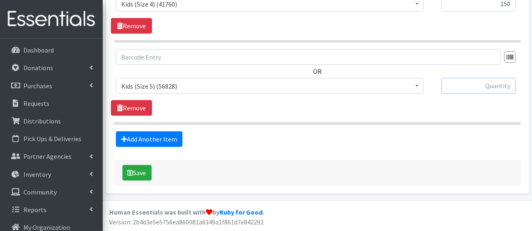
click at [486, 78] on input "text" at bounding box center [478, 86] width 74 height 16
type input "150"
click at [176, 131] on link "Add Another Item" at bounding box center [149, 139] width 67 height 16
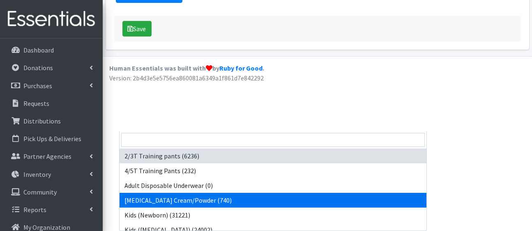
drag, startPoint x: 193, startPoint y: 48, endPoint x: 255, endPoint y: 138, distance: 109.6
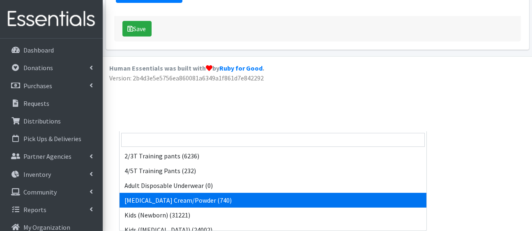
drag, startPoint x: 335, startPoint y: 42, endPoint x: 422, endPoint y: 127, distance: 121.7
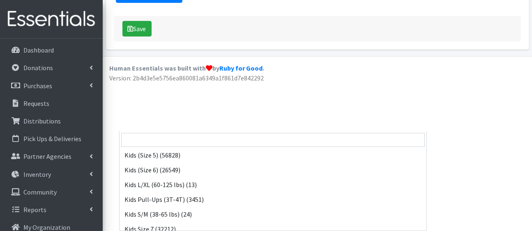
scroll to position [162, 0]
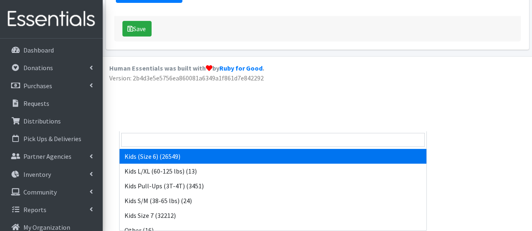
select select "5160"
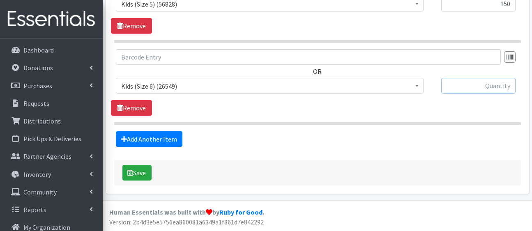
click at [491, 78] on input "text" at bounding box center [478, 86] width 74 height 16
type input "150"
click at [172, 131] on link "Add Another Item" at bounding box center [149, 139] width 67 height 16
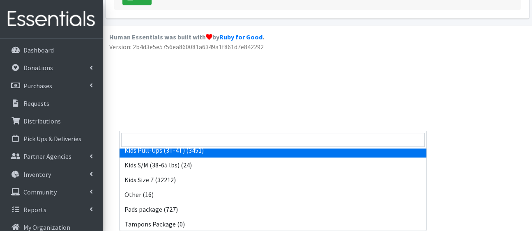
scroll to position [200, 0]
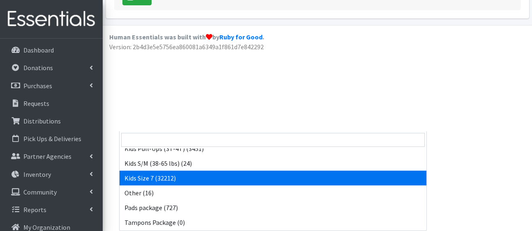
select select "5432"
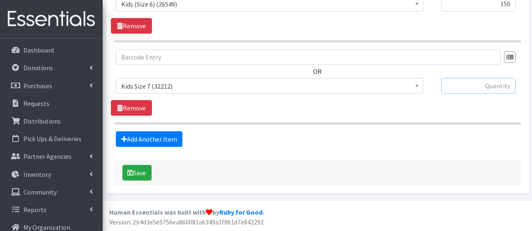
click at [472, 78] on input "text" at bounding box center [478, 86] width 74 height 16
type input "150"
click at [170, 131] on link "Add Another Item" at bounding box center [149, 139] width 67 height 16
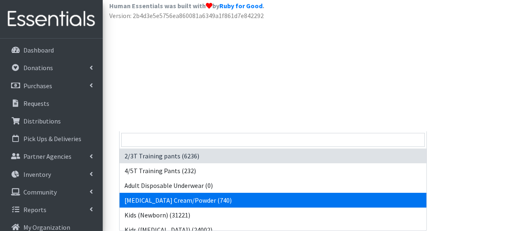
drag, startPoint x: 184, startPoint y: 44, endPoint x: 253, endPoint y: 132, distance: 112.0
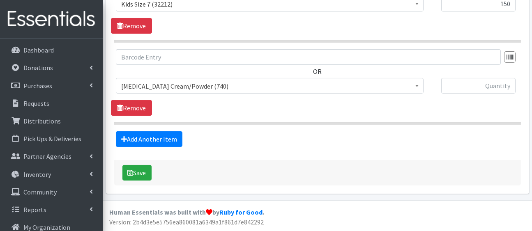
drag, startPoint x: 253, startPoint y: 132, endPoint x: 215, endPoint y: 46, distance: 94.1
click at [215, 80] on span "Diaper Rash Cream/Powder (740)" at bounding box center [269, 85] width 297 height 11
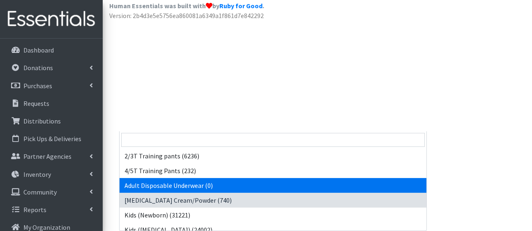
scroll to position [262, 0]
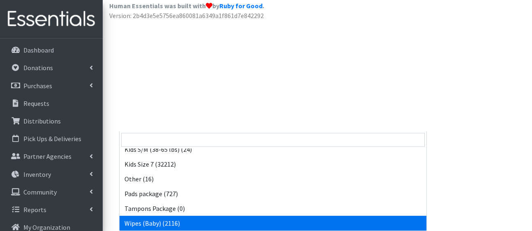
select select "5170"
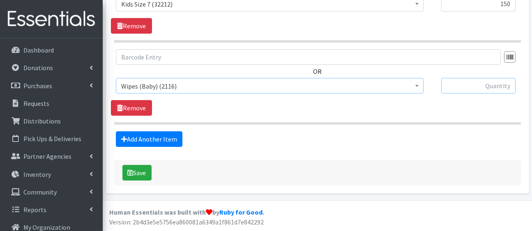
click at [472, 78] on input "text" at bounding box center [478, 86] width 74 height 16
type input "10"
click at [168, 131] on link "Add Another Item" at bounding box center [149, 139] width 67 height 16
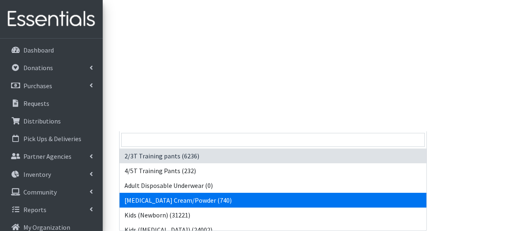
drag, startPoint x: 215, startPoint y: 39, endPoint x: 276, endPoint y: 131, distance: 109.9
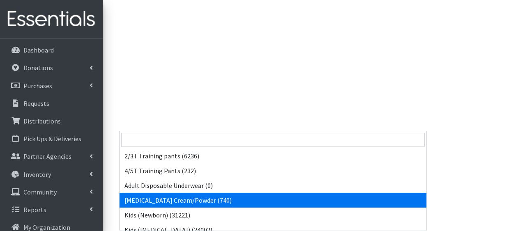
drag, startPoint x: 291, startPoint y: 47, endPoint x: 348, endPoint y: 129, distance: 99.1
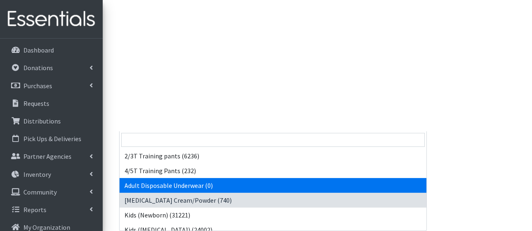
drag, startPoint x: 384, startPoint y: 49, endPoint x: 422, endPoint y: 127, distance: 86.5
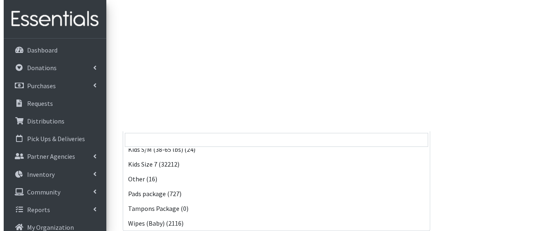
scroll to position [262, 0]
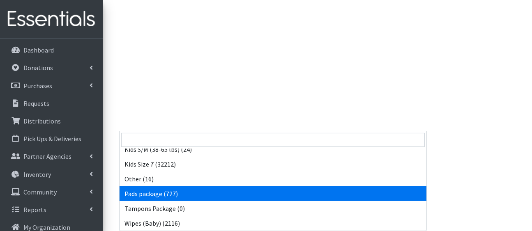
select select "5177"
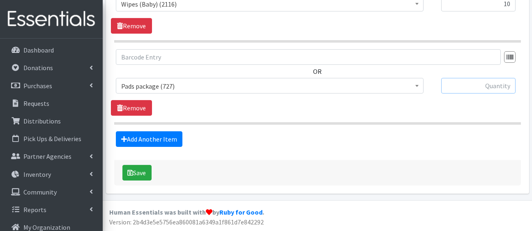
click at [486, 78] on input "text" at bounding box center [478, 86] width 74 height 16
type input "10"
click at [140, 169] on button "Save" at bounding box center [136, 173] width 29 height 16
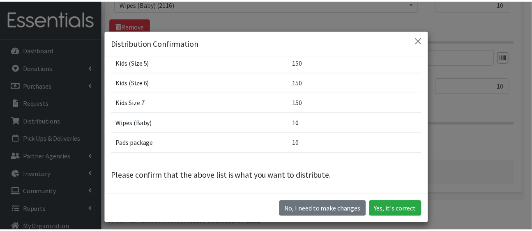
scroll to position [28, 0]
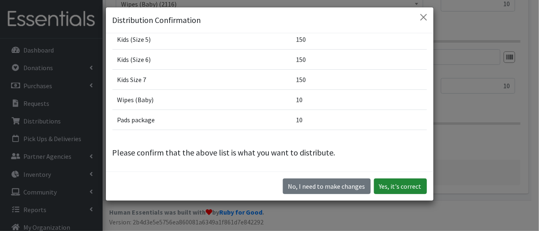
click at [381, 189] on button "Yes, it's correct" at bounding box center [400, 187] width 53 height 16
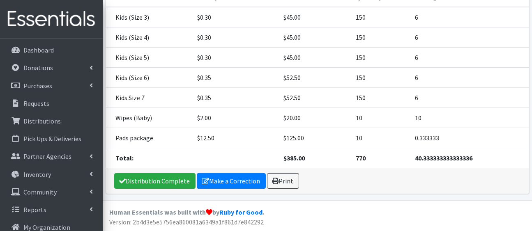
scroll to position [245, 0]
click at [153, 178] on link "Distribution Complete" at bounding box center [154, 181] width 81 height 16
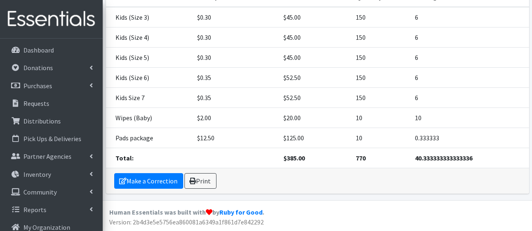
scroll to position [0, 0]
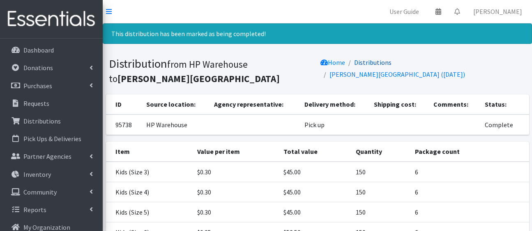
click at [384, 67] on link "Distributions" at bounding box center [372, 62] width 37 height 8
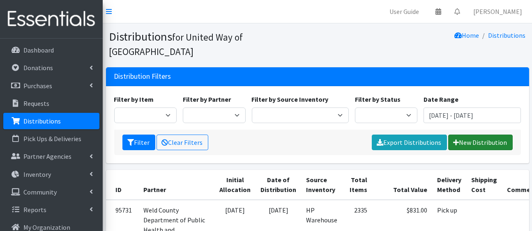
click at [458, 150] on link "New Distribution" at bounding box center [480, 143] width 64 height 16
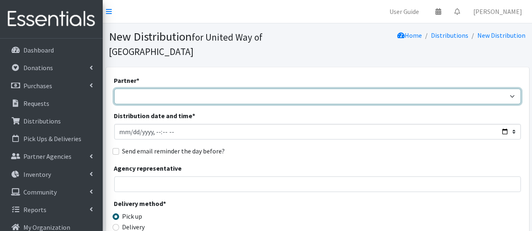
click at [310, 104] on select "[PERSON_NAME][GEOGRAPHIC_DATA] [GEOGRAPHIC_DATA][PERSON_NAME] Arty's Pantry at …" at bounding box center [317, 97] width 407 height 16
select select "3450"
click at [116, 102] on select "[PERSON_NAME][GEOGRAPHIC_DATA] [GEOGRAPHIC_DATA][PERSON_NAME] Arty's Pantry at …" at bounding box center [317, 97] width 407 height 16
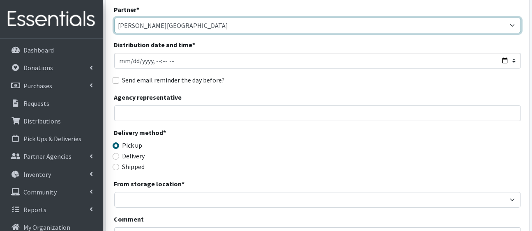
scroll to position [72, 0]
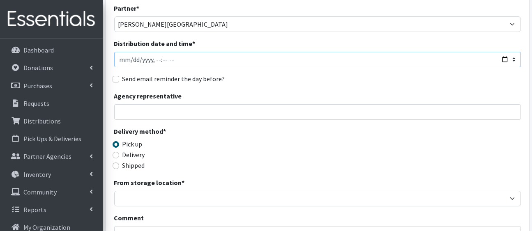
click at [497, 67] on input "Distribution date and time *" at bounding box center [317, 60] width 407 height 16
type input "[DATE]T23:59"
click at [331, 122] on div "Partner * [PERSON_NAME][GEOGRAPHIC_DATA] [GEOGRAPHIC_DATA][PERSON_NAME] Arty's …" at bounding box center [317, 190] width 407 height 374
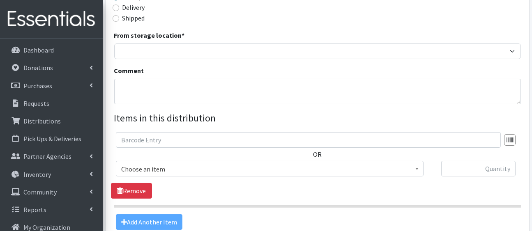
scroll to position [220, 0]
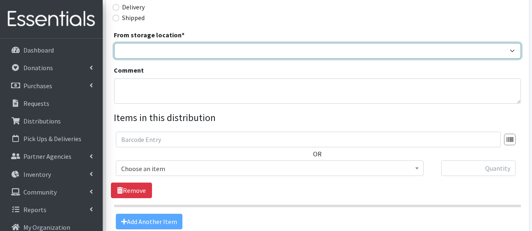
click at [325, 59] on select "HP Warehouse UWWC Downtown office, upstairs" at bounding box center [317, 51] width 407 height 16
select select "436"
click at [116, 59] on select "HP Warehouse UWWC Downtown office, upstairs" at bounding box center [317, 51] width 407 height 16
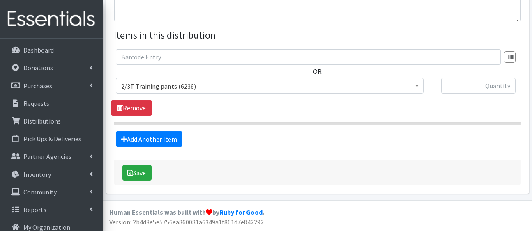
scroll to position [349, 0]
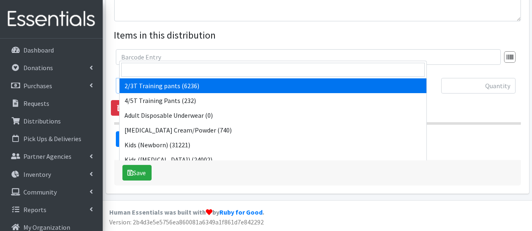
click at [316, 94] on span "2/3T Training pants (6236)" at bounding box center [270, 86] width 308 height 16
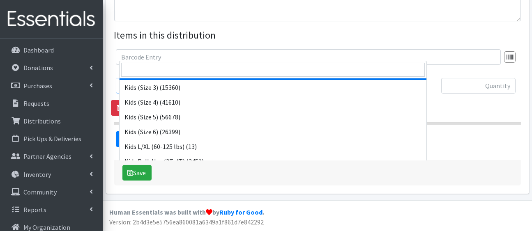
scroll to position [118, 0]
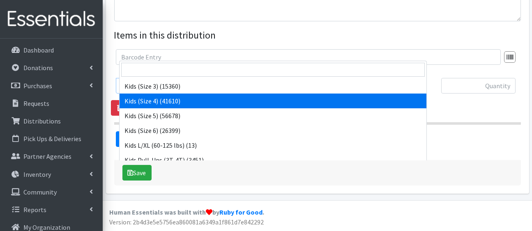
select select "5157"
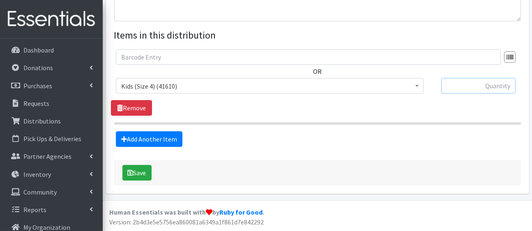
click at [476, 94] on input "text" at bounding box center [478, 86] width 74 height 16
type input "150"
click at [158, 147] on link "Add Another Item" at bounding box center [149, 139] width 67 height 16
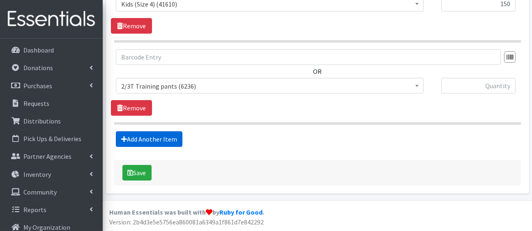
scroll to position [542, 0]
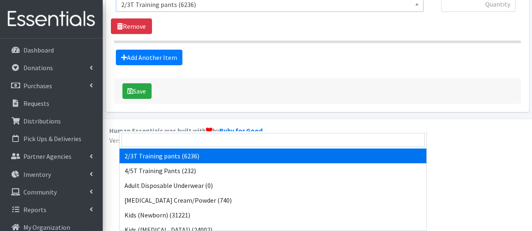
click at [191, 10] on span "2/3T Training pants (6236)" at bounding box center [269, 4] width 297 height 11
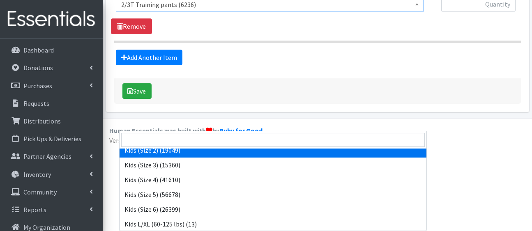
scroll to position [129, 0]
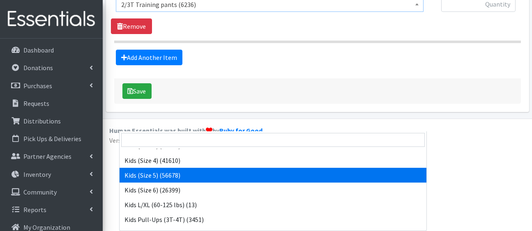
select select "5159"
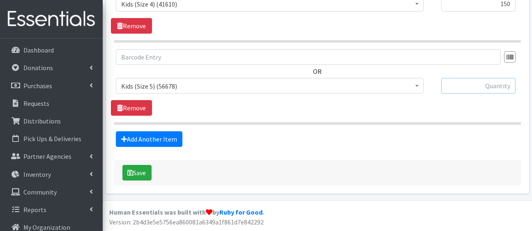
click at [453, 78] on input "text" at bounding box center [478, 86] width 74 height 16
type input "150"
click at [161, 131] on link "Add Another Item" at bounding box center [149, 139] width 67 height 16
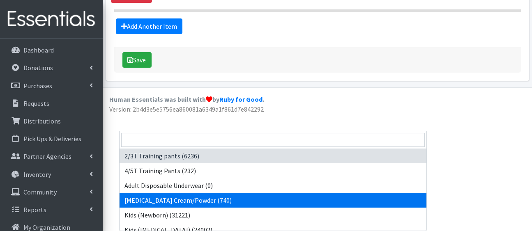
drag, startPoint x: 202, startPoint y: 44, endPoint x: 266, endPoint y: 131, distance: 107.4
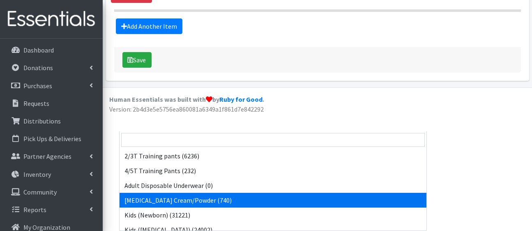
drag, startPoint x: 284, startPoint y: 42, endPoint x: 324, endPoint y: 132, distance: 98.2
drag, startPoint x: 377, startPoint y: 43, endPoint x: 420, endPoint y: 131, distance: 97.9
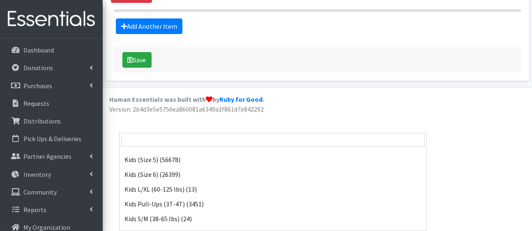
scroll to position [145, 0]
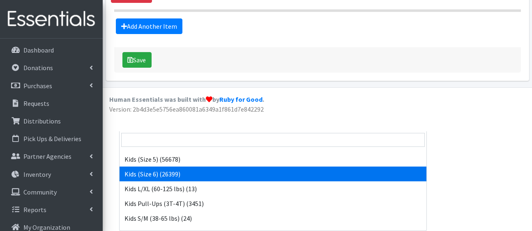
select select "5160"
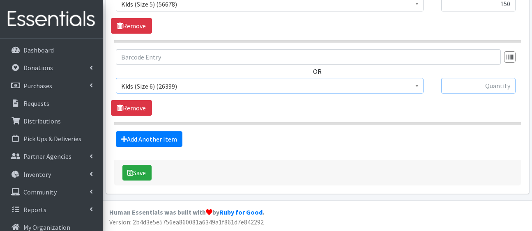
click at [492, 78] on input "text" at bounding box center [478, 86] width 74 height 16
type input "150"
click at [144, 131] on link "Add Another Item" at bounding box center [149, 139] width 67 height 16
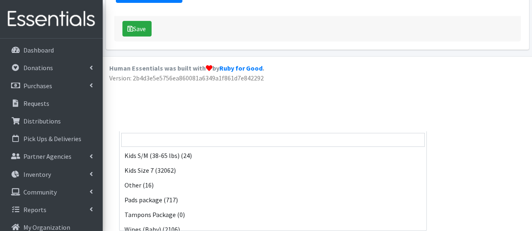
scroll to position [209, 0]
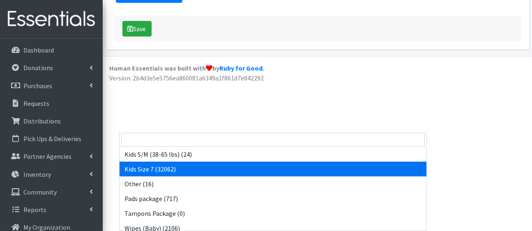
select select "5432"
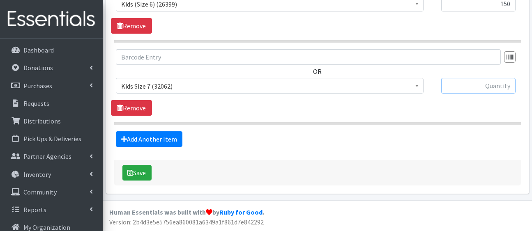
click at [465, 78] on input "text" at bounding box center [478, 86] width 74 height 16
type input "75"
click at [166, 131] on link "Add Another Item" at bounding box center [149, 139] width 67 height 16
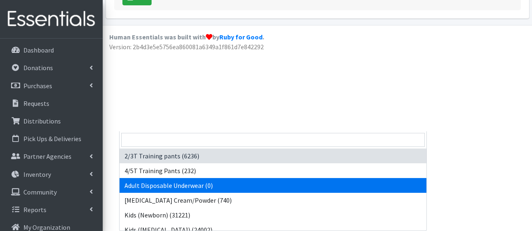
scroll to position [262, 0]
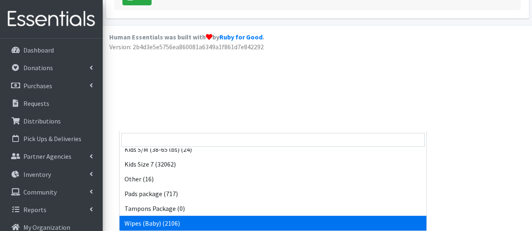
select select "5170"
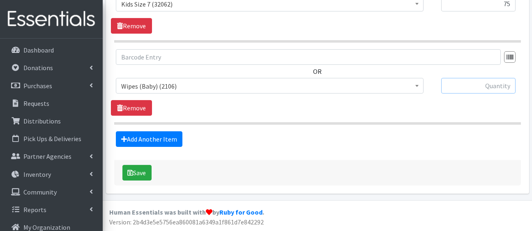
click at [472, 78] on input "text" at bounding box center [478, 86] width 74 height 16
type input "10"
click at [167, 131] on link "Add Another Item" at bounding box center [149, 139] width 67 height 16
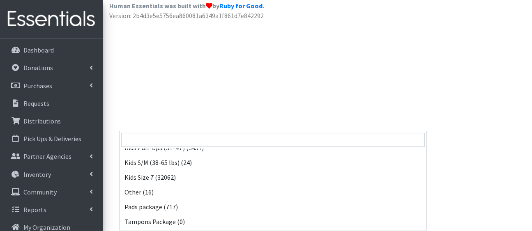
scroll to position [262, 0]
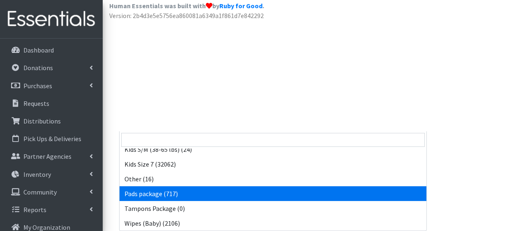
select select "5177"
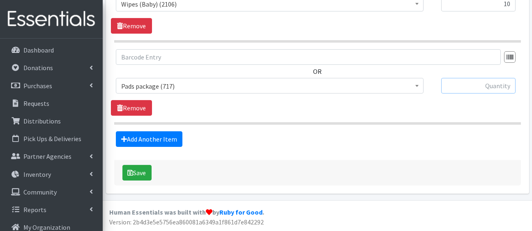
click at [473, 78] on input "text" at bounding box center [478, 86] width 74 height 16
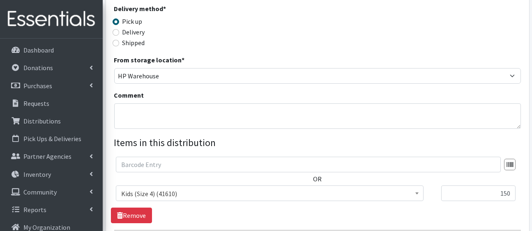
scroll to position [246, 0]
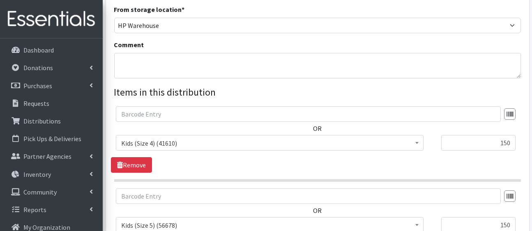
type input "6"
click at [331, 78] on textarea "Comment" at bounding box center [317, 65] width 407 height 25
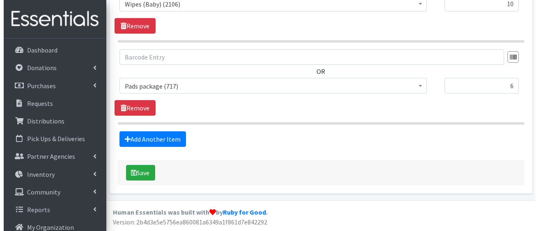
scroll to position [997, 0]
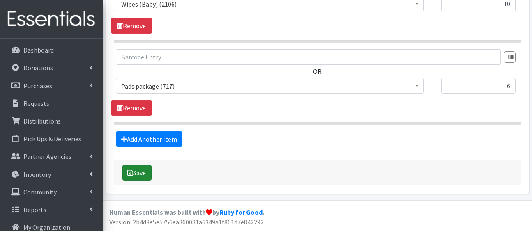
type textarea "Also 10 bars soap"
click at [148, 165] on button "Save" at bounding box center [136, 173] width 29 height 16
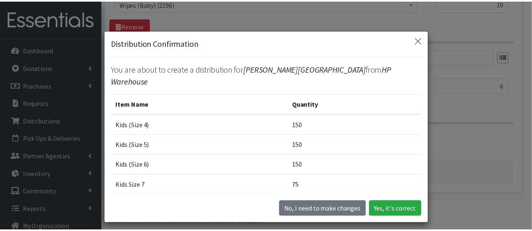
scroll to position [131, 0]
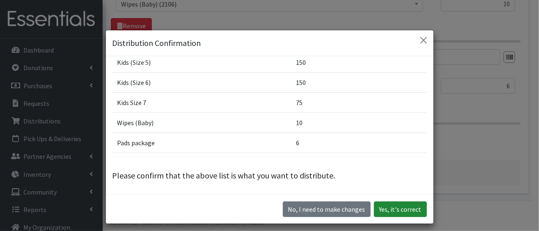
click at [384, 217] on button "Yes, it's correct" at bounding box center [400, 210] width 53 height 16
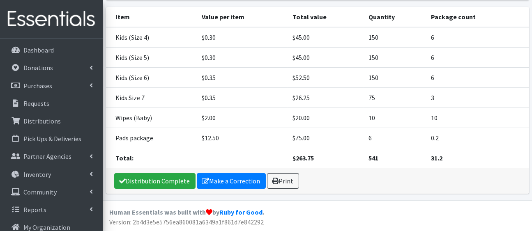
scroll to position [232, 0]
click at [146, 176] on link "Distribution Complete" at bounding box center [154, 181] width 81 height 16
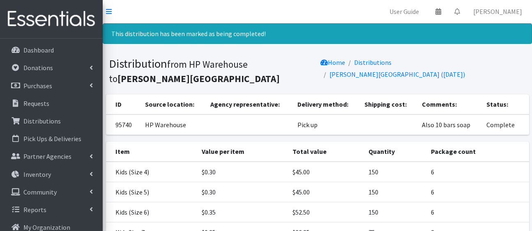
scroll to position [0, 0]
click at [382, 67] on link "Distributions" at bounding box center [372, 62] width 37 height 8
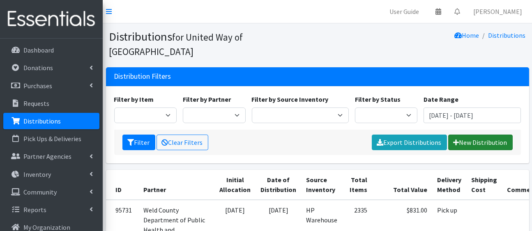
click at [452, 150] on link "New Distribution" at bounding box center [480, 143] width 64 height 16
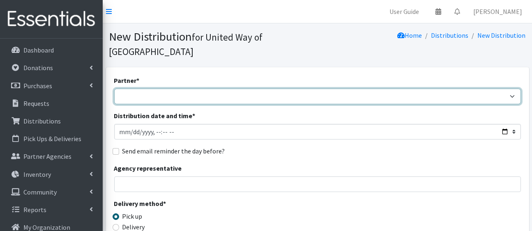
click at [303, 104] on select "[PERSON_NAME][GEOGRAPHIC_DATA] [GEOGRAPHIC_DATA][PERSON_NAME] Arty's Pantry at …" at bounding box center [317, 97] width 407 height 16
select select "6998"
click at [116, 102] on select "[PERSON_NAME][GEOGRAPHIC_DATA] [GEOGRAPHIC_DATA][PERSON_NAME] Arty's Pantry at …" at bounding box center [317, 97] width 407 height 16
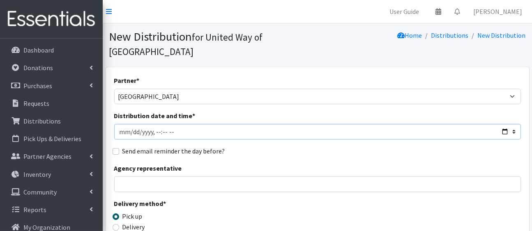
click at [496, 140] on input "Distribution date and time *" at bounding box center [317, 132] width 407 height 16
type input "[DATE]T23:59"
click at [342, 156] on div "Send email reminder the day before?" at bounding box center [317, 151] width 407 height 10
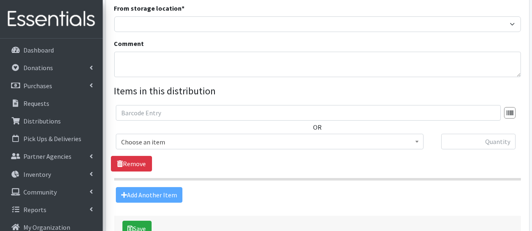
scroll to position [247, 0]
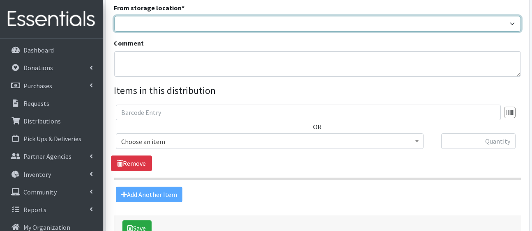
drag, startPoint x: 310, startPoint y: 77, endPoint x: 236, endPoint y: 109, distance: 80.9
click at [236, 109] on div "Partner * Ann K Heiman Elementary Araceli Calderon Arty's Pantry at AIMS Aurora…" at bounding box center [317, 15] width 407 height 374
select select "436"
click at [116, 32] on select "HP Warehouse UWWC Downtown office, upstairs" at bounding box center [317, 24] width 407 height 16
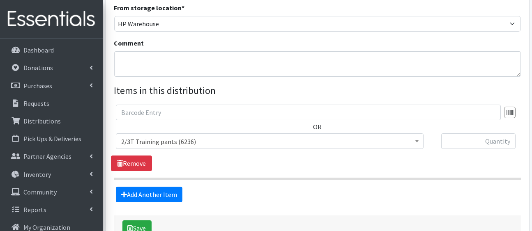
click at [292, 98] on legend "Items in this distribution" at bounding box center [317, 90] width 407 height 15
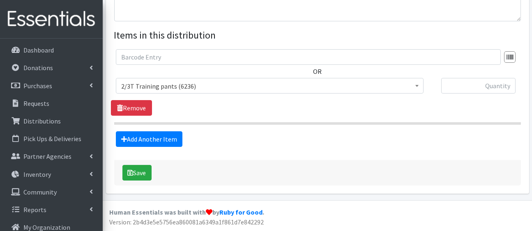
scroll to position [374, 0]
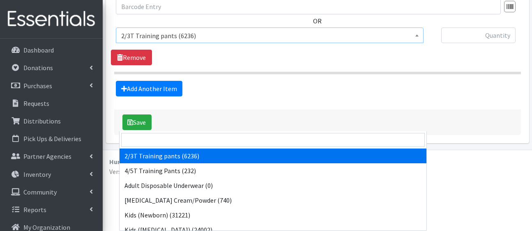
click at [291, 41] on span "2/3T Training pants (6236)" at bounding box center [269, 35] width 297 height 11
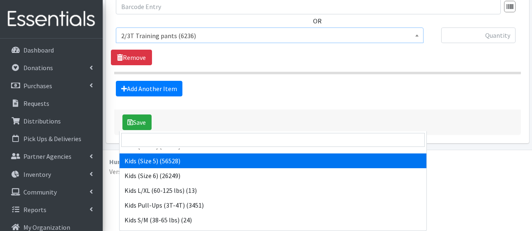
scroll to position [143, 0]
select select "5159"
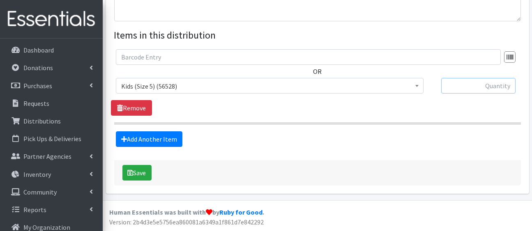
click at [464, 94] on input "text" at bounding box center [478, 86] width 74 height 16
type input "100"
click at [154, 147] on link "Add Another Item" at bounding box center [149, 139] width 67 height 16
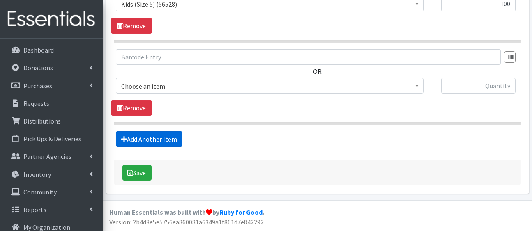
scroll to position [542, 0]
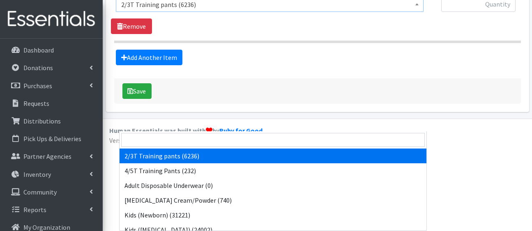
click at [160, 10] on span "2/3T Training pants (6236)" at bounding box center [269, 4] width 297 height 11
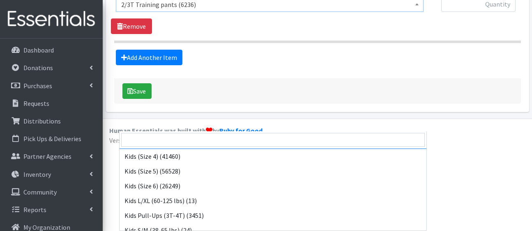
scroll to position [133, 0]
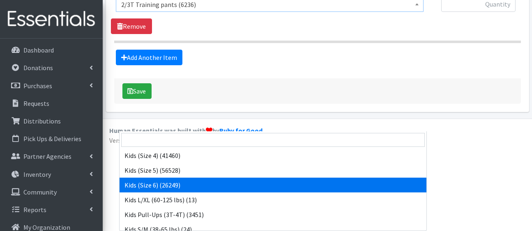
select select "5160"
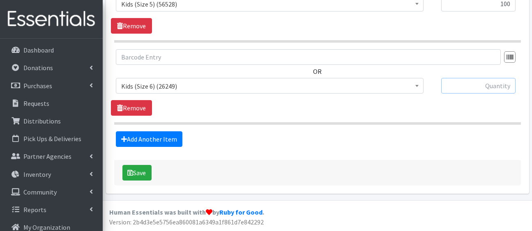
click at [452, 78] on input "text" at bounding box center [478, 86] width 74 height 16
type input "100"
click at [165, 131] on link "Add Another Item" at bounding box center [149, 139] width 67 height 16
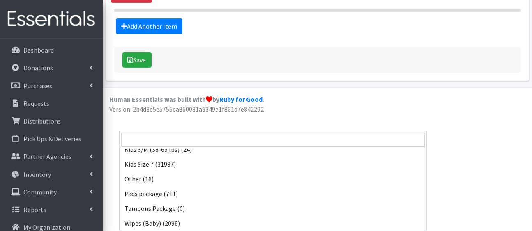
scroll to position [223, 0]
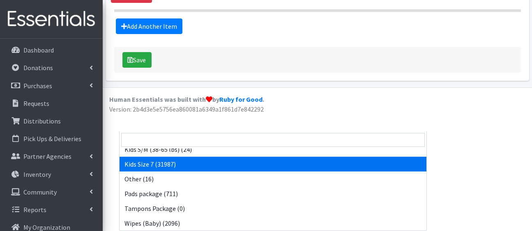
select select "5432"
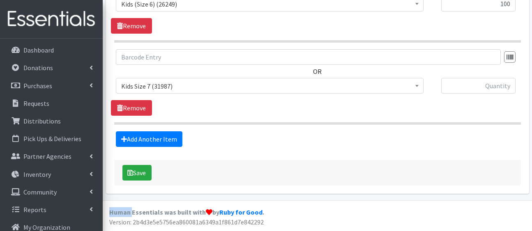
click at [239, 131] on div "Add Another Item" at bounding box center [317, 139] width 413 height 16
click at [466, 78] on input "text" at bounding box center [478, 86] width 74 height 16
type input "100"
click at [168, 131] on link "Add Another Item" at bounding box center [149, 139] width 67 height 16
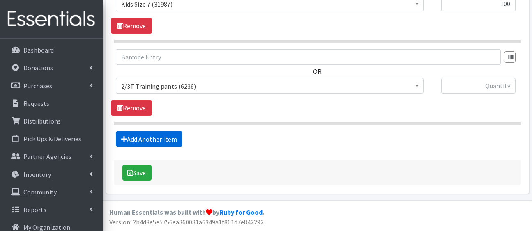
scroll to position [770, 0]
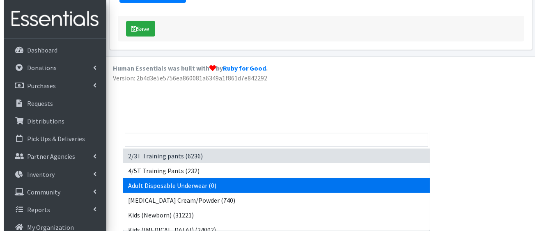
scroll to position [262, 0]
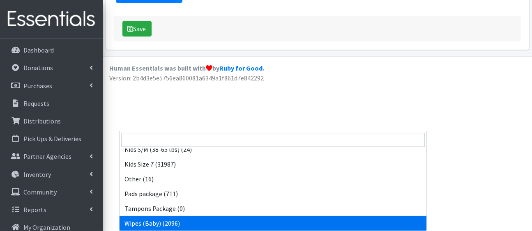
select select "5170"
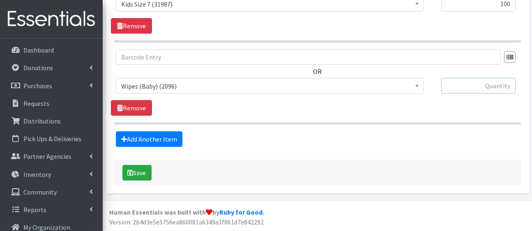
click at [471, 78] on input "text" at bounding box center [478, 86] width 74 height 16
type input "18"
click at [143, 165] on button "Save" at bounding box center [136, 173] width 29 height 16
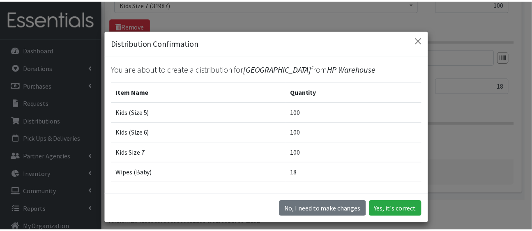
scroll to position [81, 0]
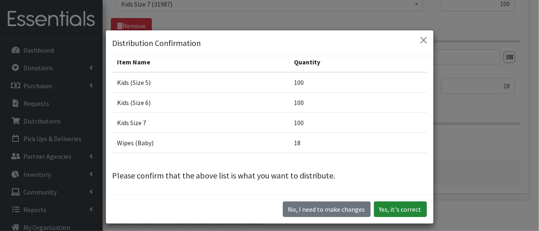
click at [397, 217] on button "Yes, it's correct" at bounding box center [400, 210] width 53 height 16
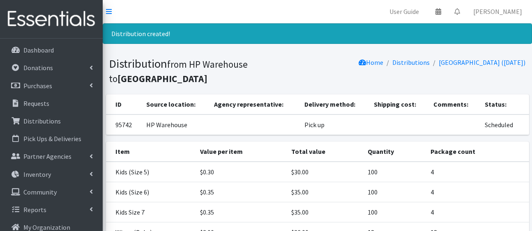
scroll to position [170, 0]
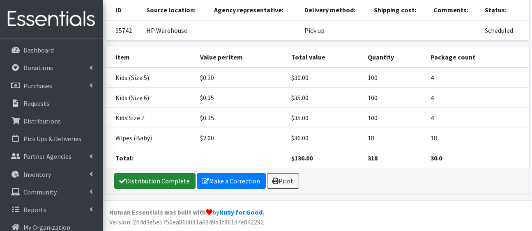
click at [146, 176] on link "Distribution Complete" at bounding box center [154, 181] width 81 height 16
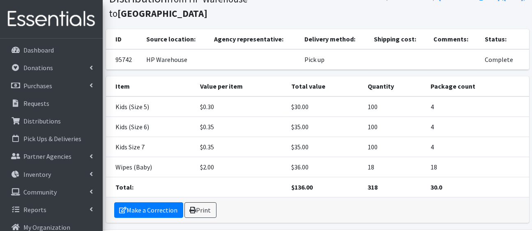
scroll to position [0, 0]
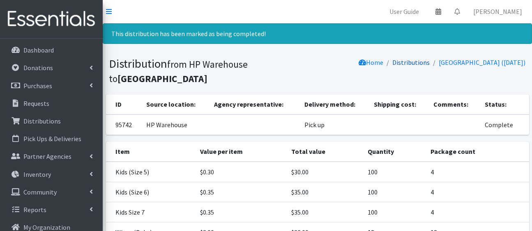
click at [393, 67] on link "Distributions" at bounding box center [411, 62] width 37 height 8
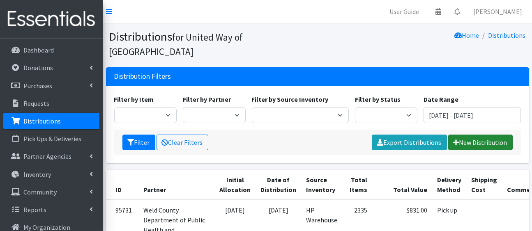
click at [462, 150] on link "New Distribution" at bounding box center [480, 143] width 64 height 16
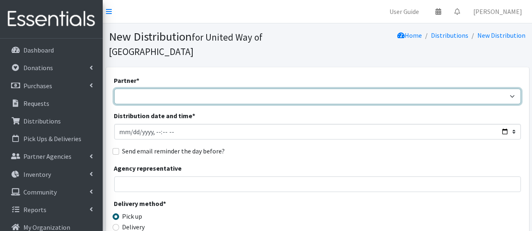
click at [249, 104] on select "[PERSON_NAME][GEOGRAPHIC_DATA] [GEOGRAPHIC_DATA][PERSON_NAME] Arty's Pantry at …" at bounding box center [317, 97] width 407 height 16
select select "1575"
click at [116, 102] on select "[PERSON_NAME][GEOGRAPHIC_DATA] [GEOGRAPHIC_DATA][PERSON_NAME] Arty's Pantry at …" at bounding box center [317, 97] width 407 height 16
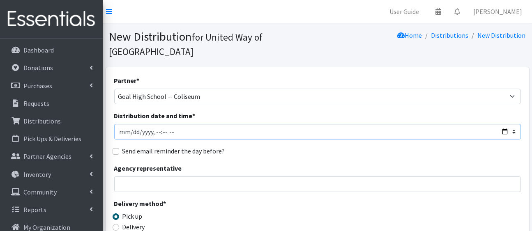
click at [499, 140] on input "Distribution date and time *" at bounding box center [317, 132] width 407 height 16
type input "[DATE]T23:59"
click at [301, 156] on div "Send email reminder the day before?" at bounding box center [317, 151] width 407 height 10
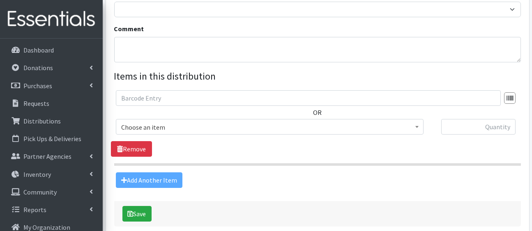
scroll to position [262, 0]
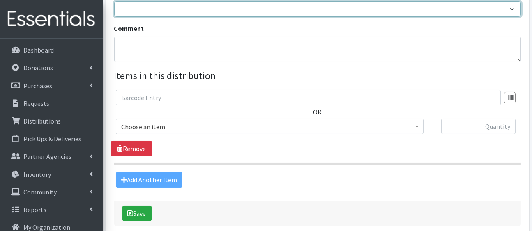
click at [291, 17] on select "HP Warehouse UWWC Downtown office, upstairs" at bounding box center [317, 9] width 407 height 16
select select "436"
click at [116, 17] on select "HP Warehouse UWWC Downtown office, upstairs" at bounding box center [317, 9] width 407 height 16
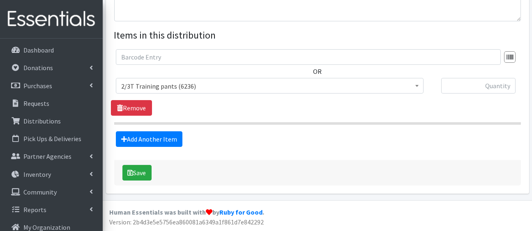
scroll to position [370, 0]
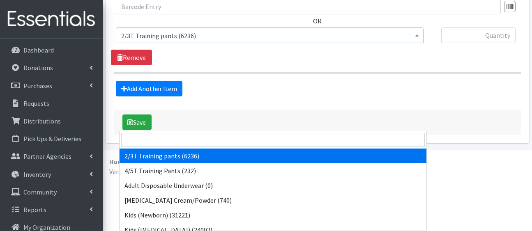
click at [288, 41] on span "2/3T Training pants (6236)" at bounding box center [269, 35] width 297 height 11
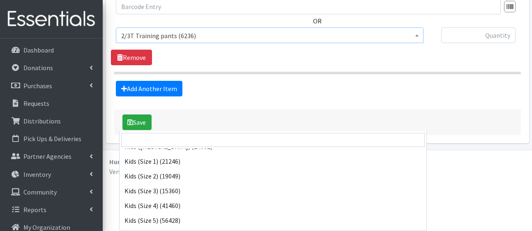
scroll to position [84, 0]
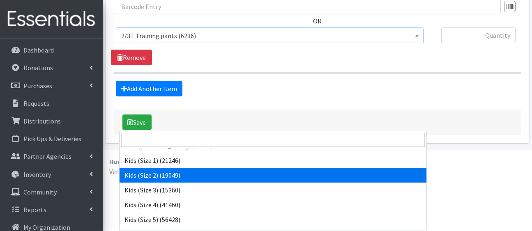
select select "5181"
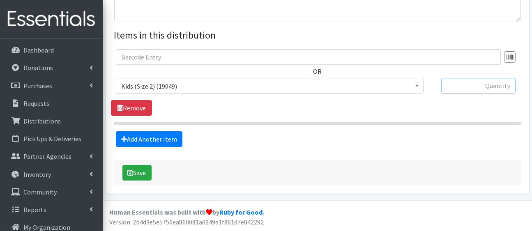
click at [452, 94] on input "text" at bounding box center [478, 86] width 74 height 16
type input "300"
click at [165, 147] on link "Add Another Item" at bounding box center [149, 139] width 67 height 16
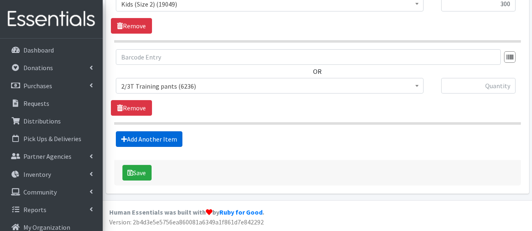
scroll to position [542, 0]
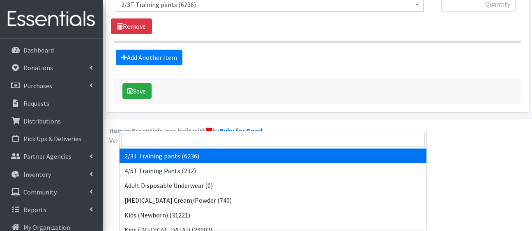
click at [184, 12] on span "2/3T Training pants (6236)" at bounding box center [270, 4] width 308 height 16
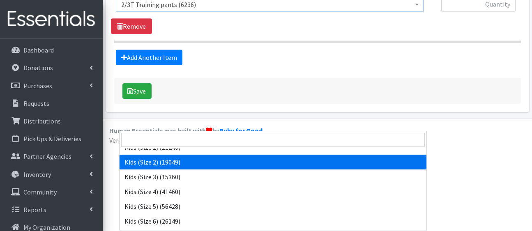
scroll to position [97, 0]
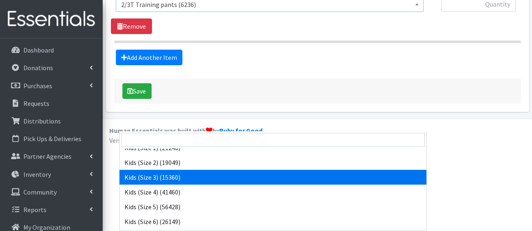
select select "5156"
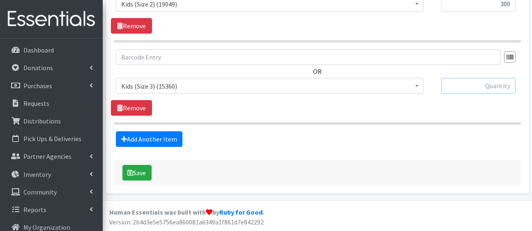
click at [455, 78] on input "text" at bounding box center [478, 86] width 74 height 16
type input "400"
click at [168, 131] on link "Add Another Item" at bounding box center [149, 139] width 67 height 16
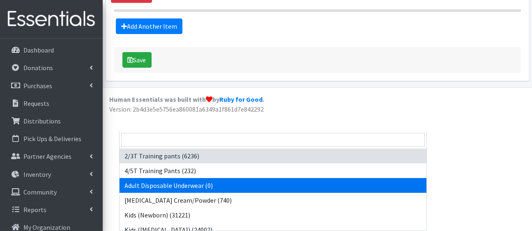
drag, startPoint x: 177, startPoint y: 46, endPoint x: 239, endPoint y: 124, distance: 99.7
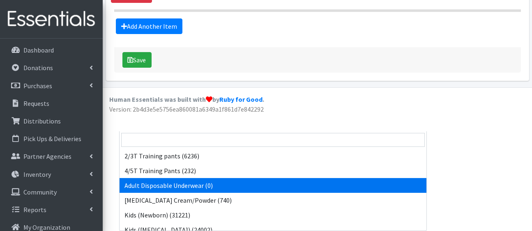
drag, startPoint x: 244, startPoint y: 47, endPoint x: 297, endPoint y: 125, distance: 94.4
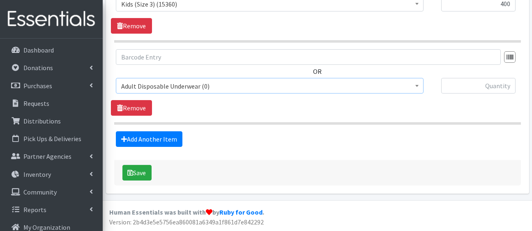
scroll to position [657, 0]
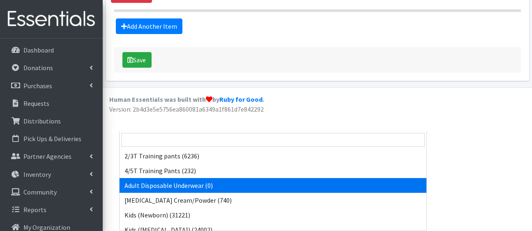
drag, startPoint x: 293, startPoint y: 51, endPoint x: 324, endPoint y: 115, distance: 71.3
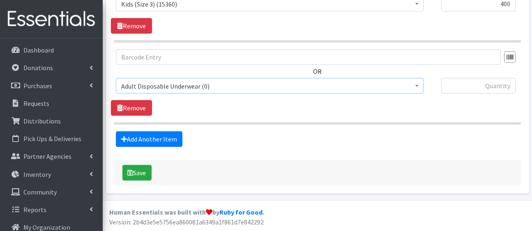
click at [405, 80] on span "Adult Disposable Underwear (0)" at bounding box center [269, 85] width 297 height 11
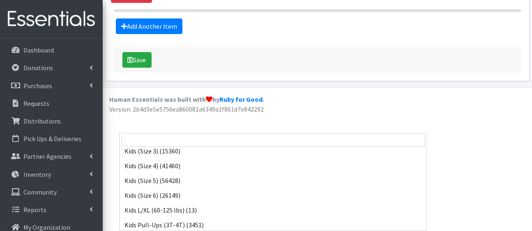
scroll to position [122, 0]
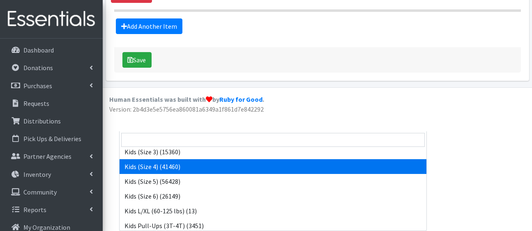
select select "5157"
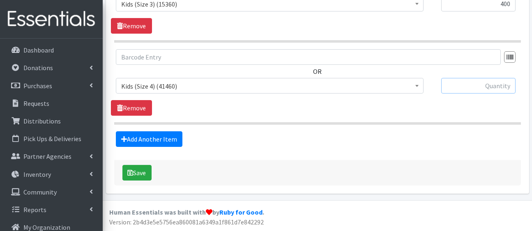
click at [498, 78] on input "text" at bounding box center [478, 86] width 74 height 16
type input "500"
click at [164, 131] on link "Add Another Item" at bounding box center [149, 139] width 67 height 16
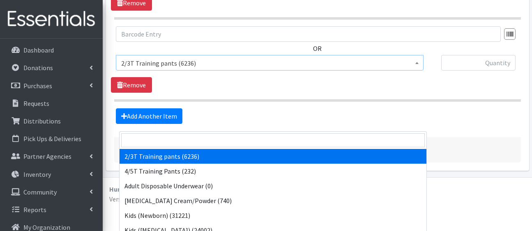
click at [278, 69] on span "2/3T Training pants (6236)" at bounding box center [269, 62] width 297 height 11
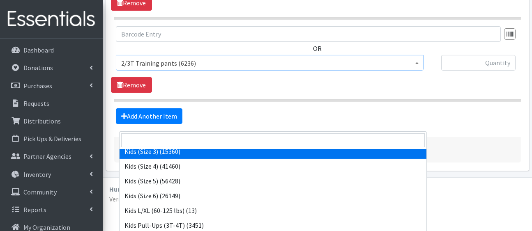
scroll to position [126, 0]
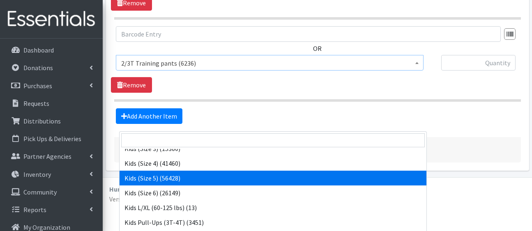
select select "5159"
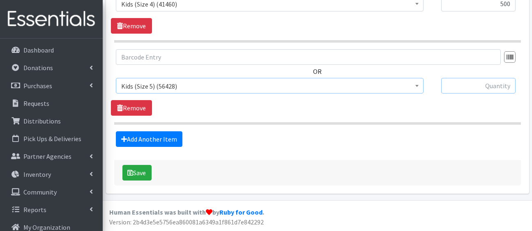
click at [462, 94] on input "text" at bounding box center [478, 86] width 74 height 16
type input "400"
click at [168, 131] on link "Add Another Item" at bounding box center [149, 139] width 67 height 16
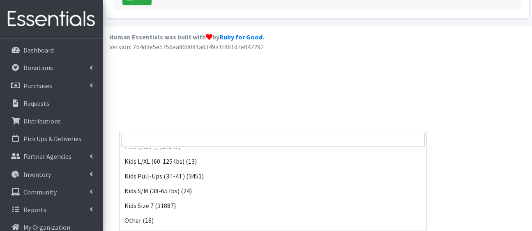
scroll to position [172, 0]
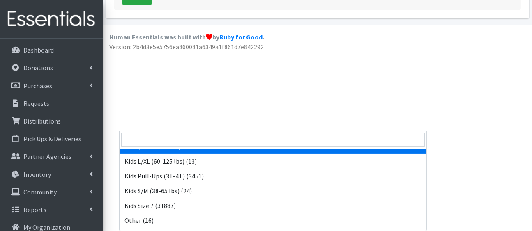
select select "5160"
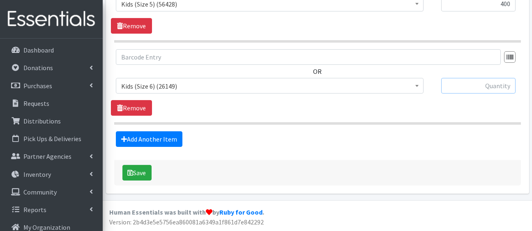
click at [453, 78] on input "text" at bounding box center [478, 86] width 74 height 16
type input "600"
click at [180, 131] on link "Add Another Item" at bounding box center [149, 139] width 67 height 16
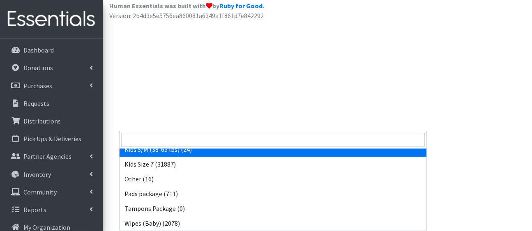
scroll to position [221, 0]
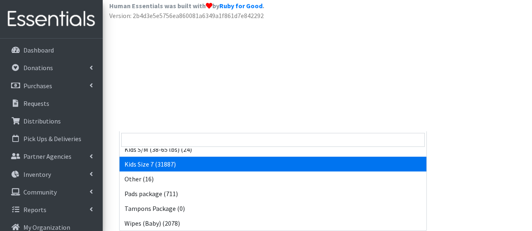
select select "5432"
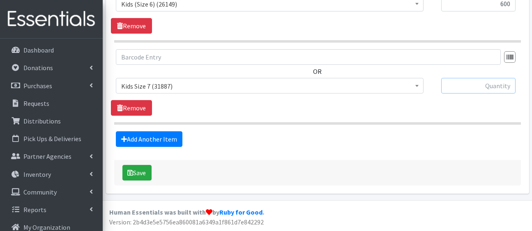
click at [474, 78] on input "text" at bounding box center [478, 86] width 74 height 16
type input "700"
click at [173, 131] on link "Add Another Item" at bounding box center [149, 139] width 67 height 16
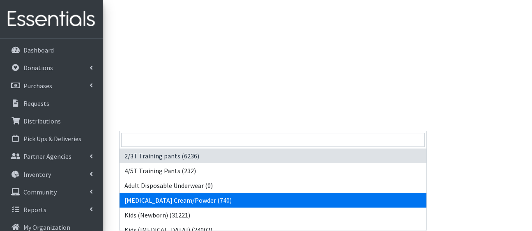
drag, startPoint x: 198, startPoint y: 48, endPoint x: 251, endPoint y: 133, distance: 100.4
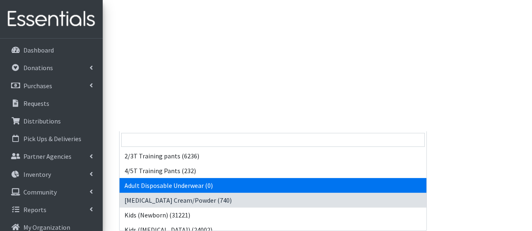
drag, startPoint x: 275, startPoint y: 48, endPoint x: 342, endPoint y: 117, distance: 95.8
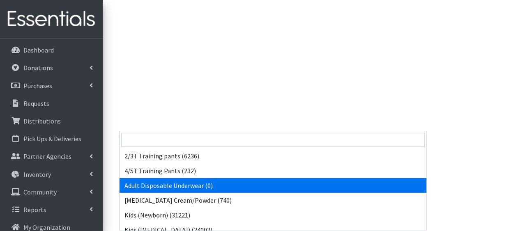
drag, startPoint x: 415, startPoint y: 46, endPoint x: 420, endPoint y: 131, distance: 84.8
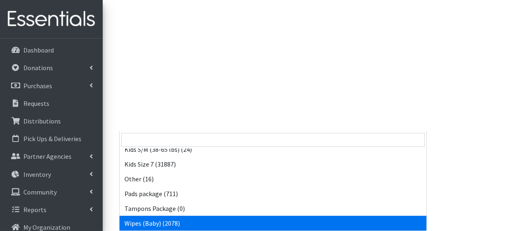
select select "5170"
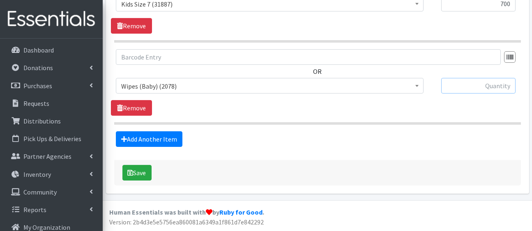
click at [489, 78] on input "text" at bounding box center [478, 86] width 74 height 16
type input "24"
click at [178, 131] on link "Add Another Item" at bounding box center [149, 139] width 67 height 16
click at [173, 131] on link "Add Another Item" at bounding box center [149, 139] width 67 height 16
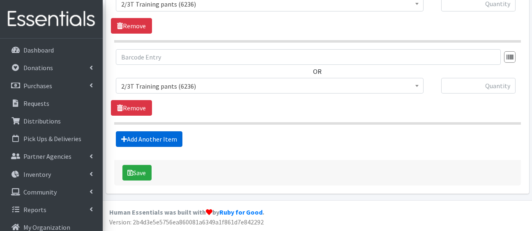
scroll to position [1231, 0]
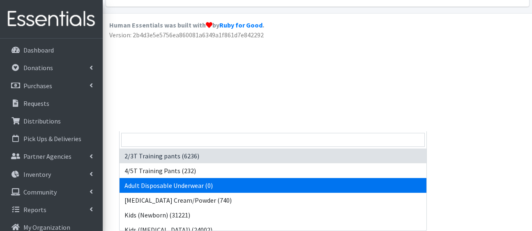
scroll to position [262, 0]
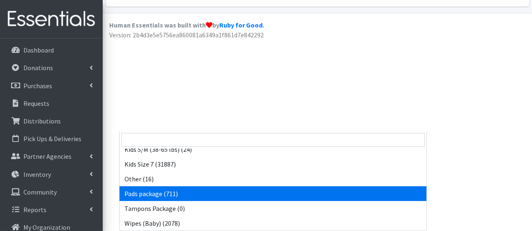
select select "5177"
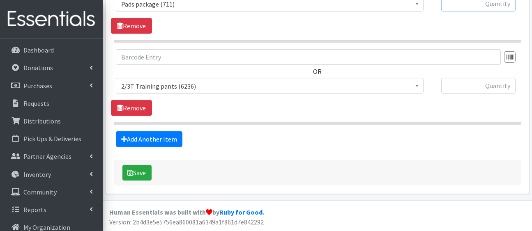
click at [483, 11] on input "text" at bounding box center [478, 4] width 74 height 16
type input "24"
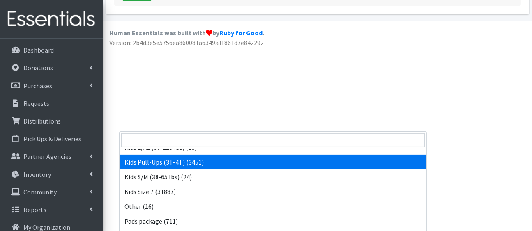
scroll to position [193, 0]
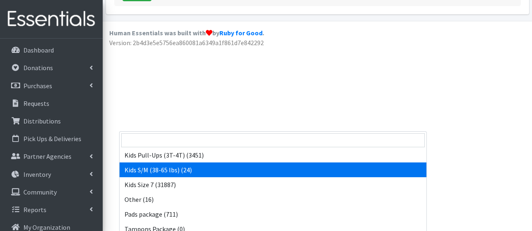
select select "5185"
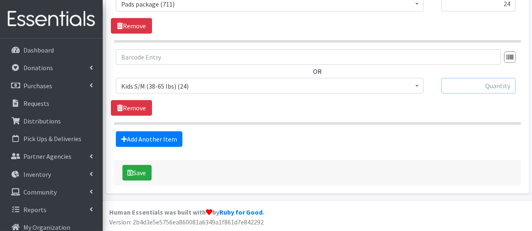
click at [456, 94] on input "text" at bounding box center [478, 86] width 74 height 16
type input "8"
click at [157, 147] on link "Add Another Item" at bounding box center [149, 139] width 67 height 16
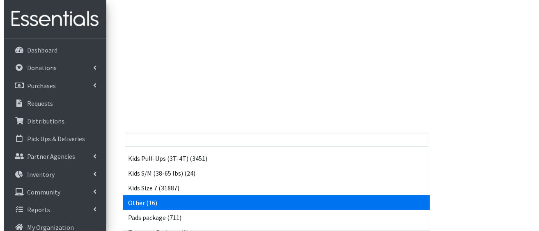
scroll to position [186, 0]
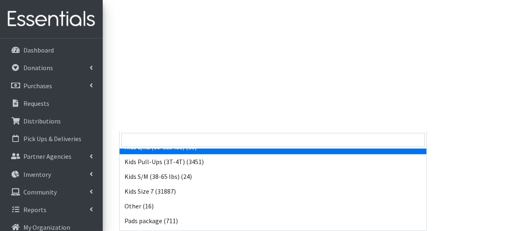
select select "5155"
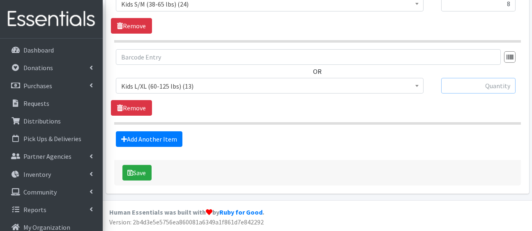
click at [490, 78] on input "text" at bounding box center [478, 86] width 74 height 16
type input "4"
click at [141, 167] on button "Save" at bounding box center [136, 173] width 29 height 16
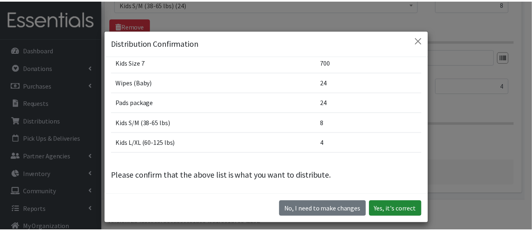
scroll to position [231, 0]
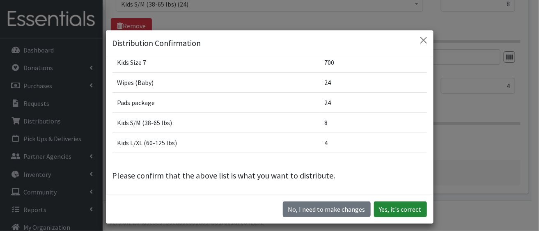
click at [400, 217] on button "Yes, it's correct" at bounding box center [400, 210] width 53 height 16
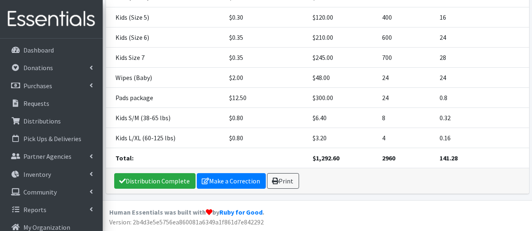
scroll to position [365, 0]
click at [188, 177] on link "Distribution Complete" at bounding box center [154, 181] width 81 height 16
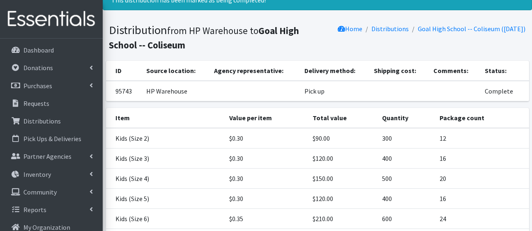
scroll to position [0, 0]
